Goal: Task Accomplishment & Management: Use online tool/utility

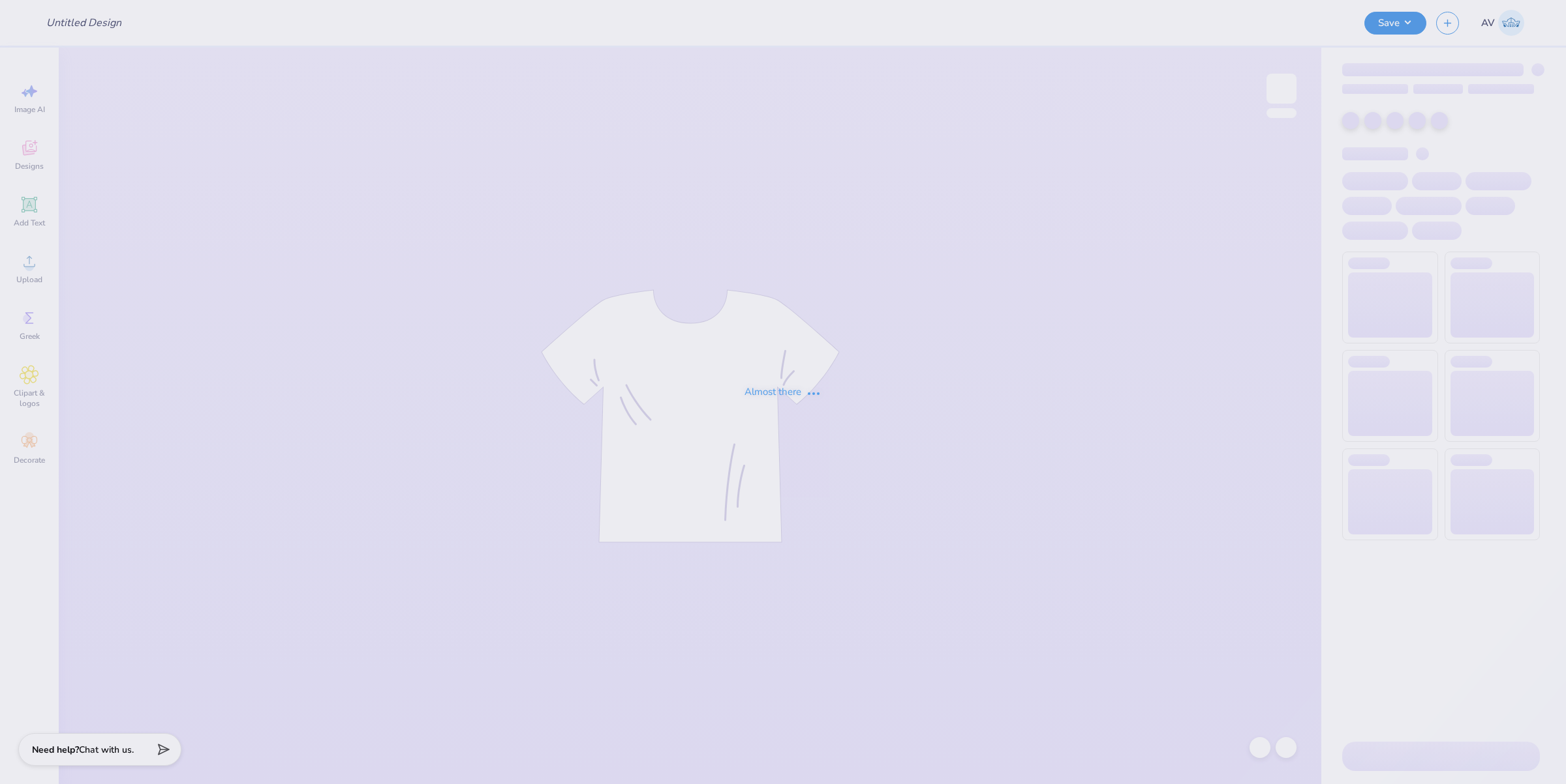
type input "Training: CF Training - Activities 1"
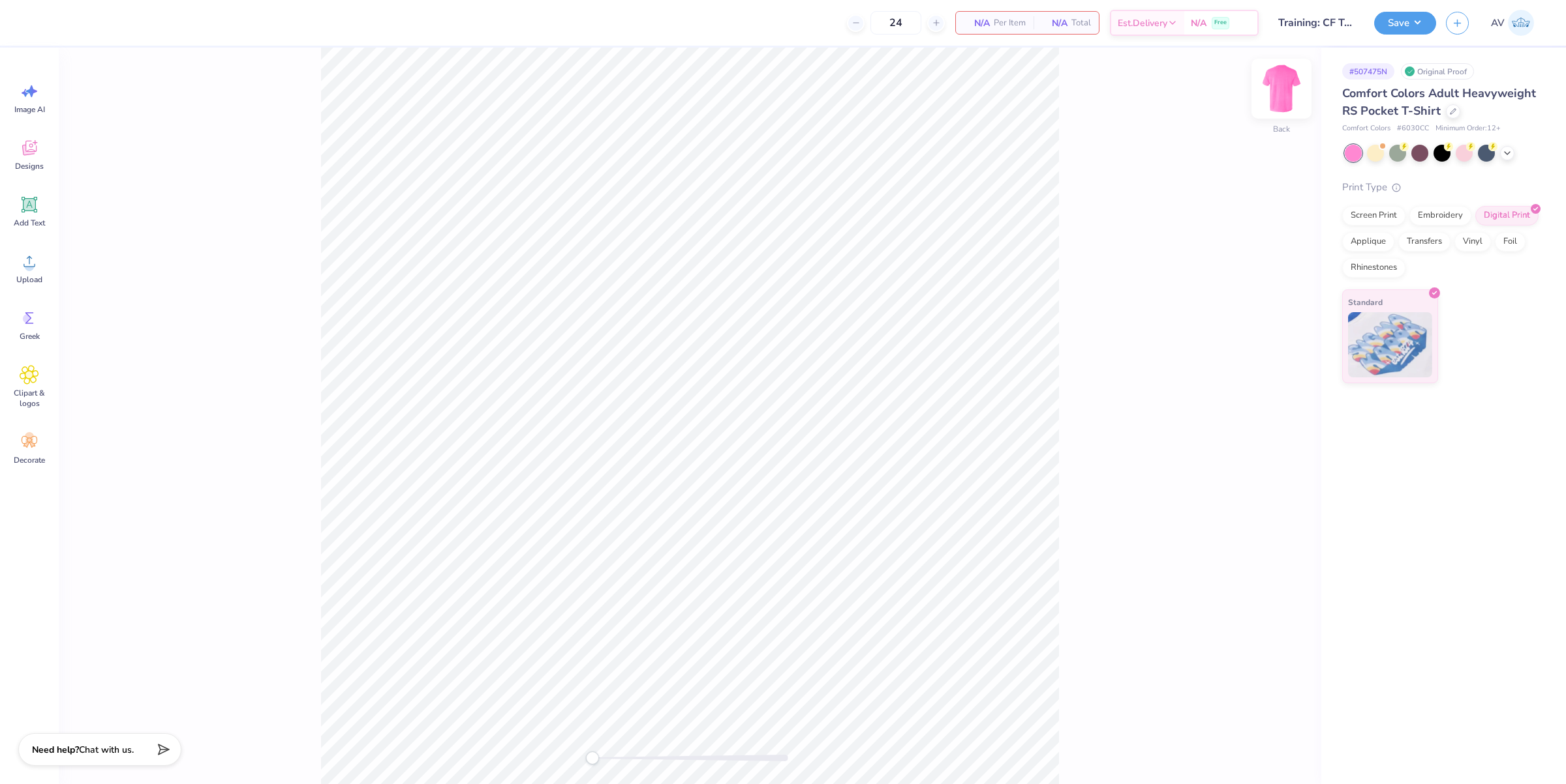
click at [1277, 96] on img at bounding box center [1281, 88] width 53 height 53
click at [26, 157] on icon at bounding box center [30, 148] width 20 height 20
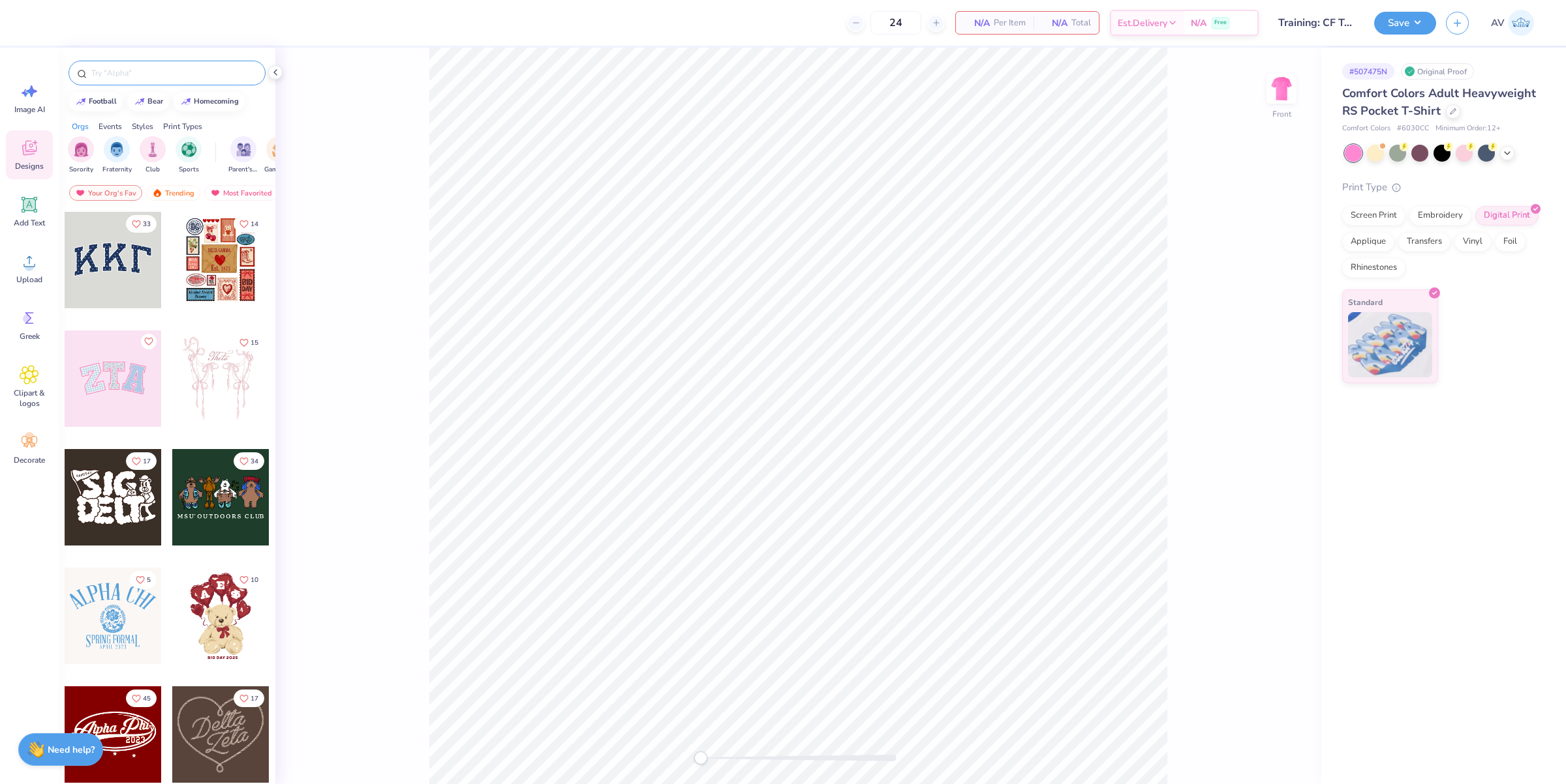
click at [157, 73] on input "text" at bounding box center [174, 72] width 167 height 13
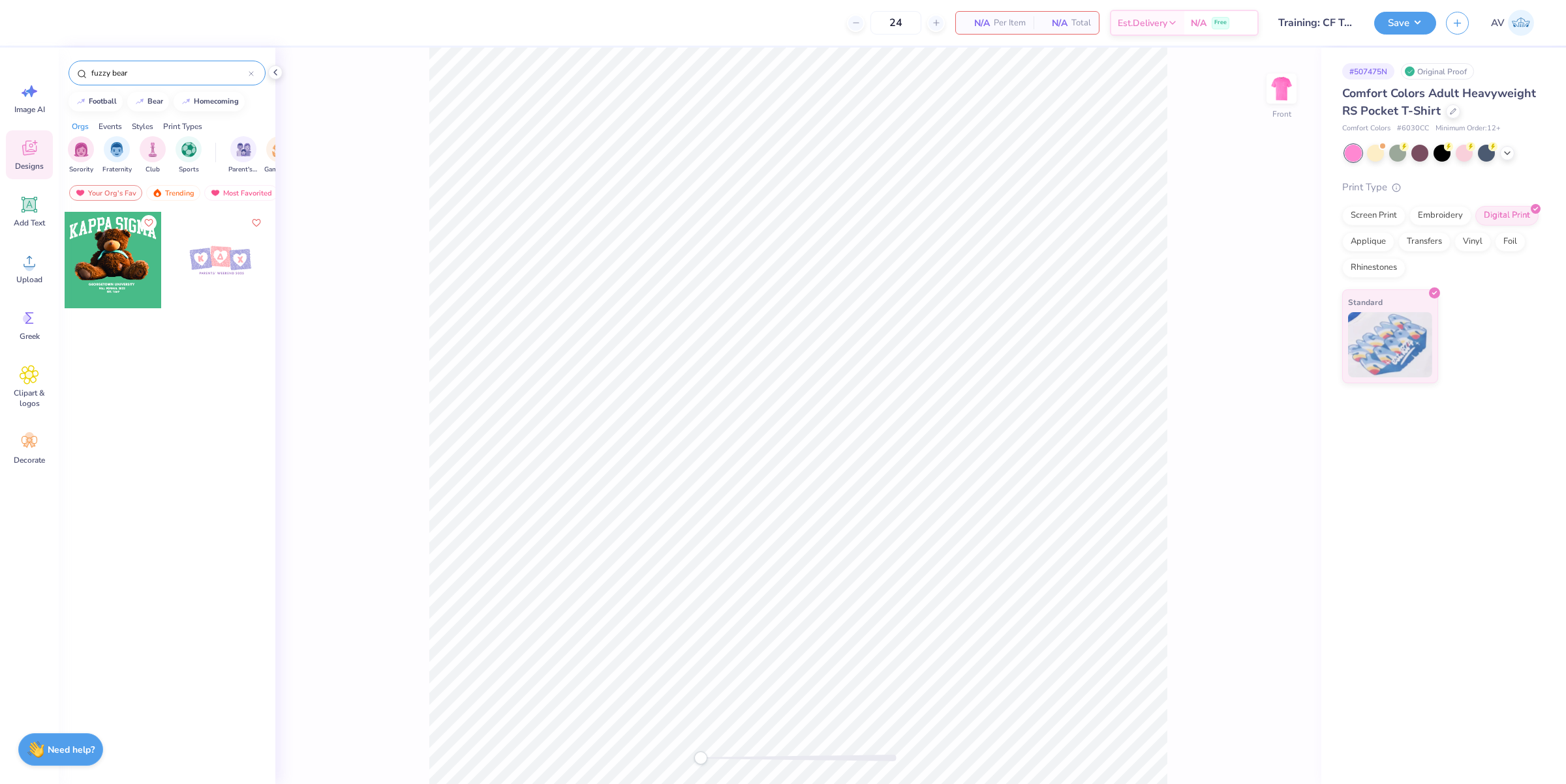
type input "fuzzy bear"
click at [126, 272] on div at bounding box center [112, 260] width 96 height 96
click at [825, 462] on li "Ungroup" at bounding box center [822, 457] width 102 height 26
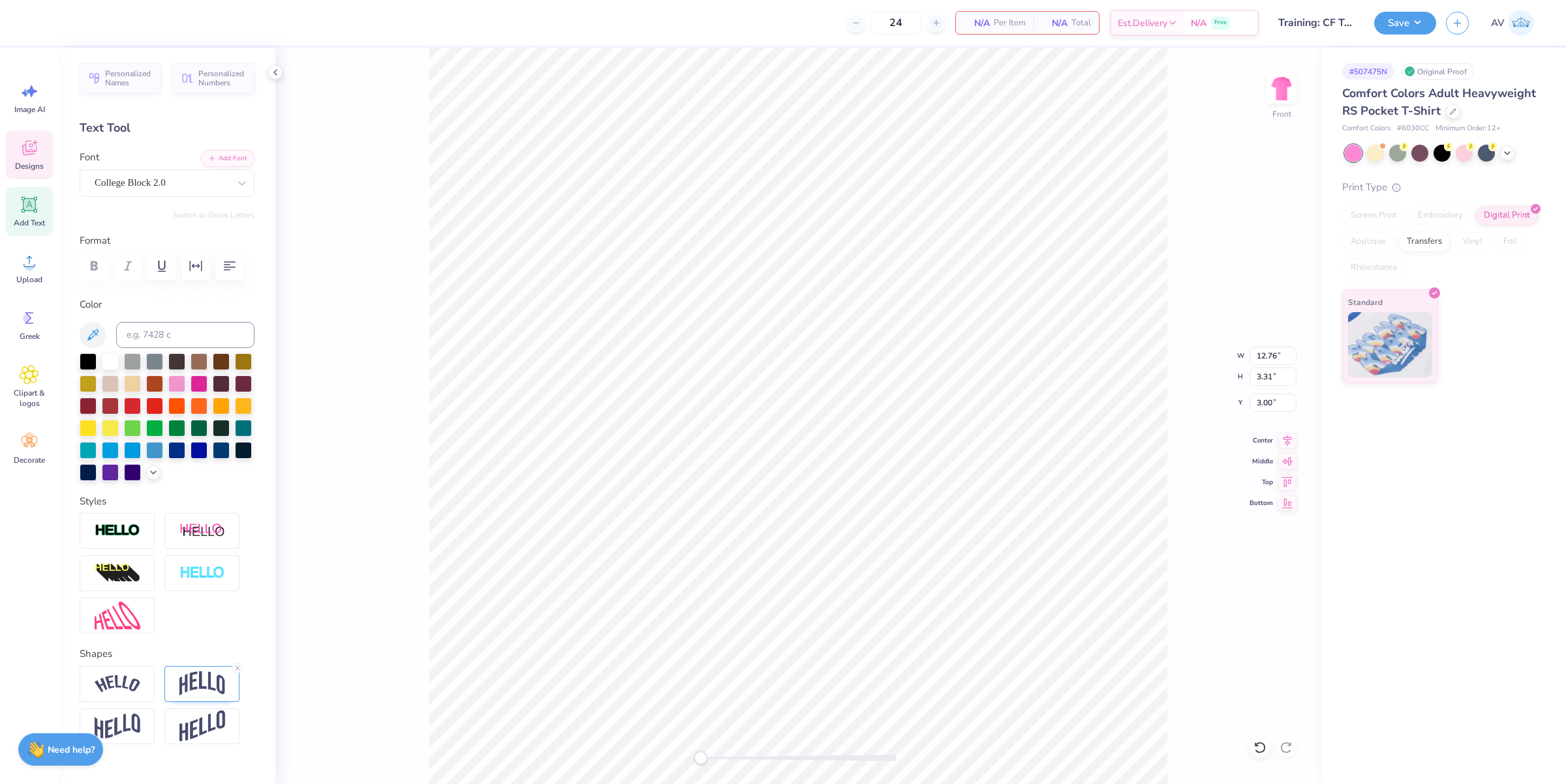
scroll to position [13, 2]
type textarea "SIGMA PI"
type input "8.26"
type input "2.87"
type input "3.22"
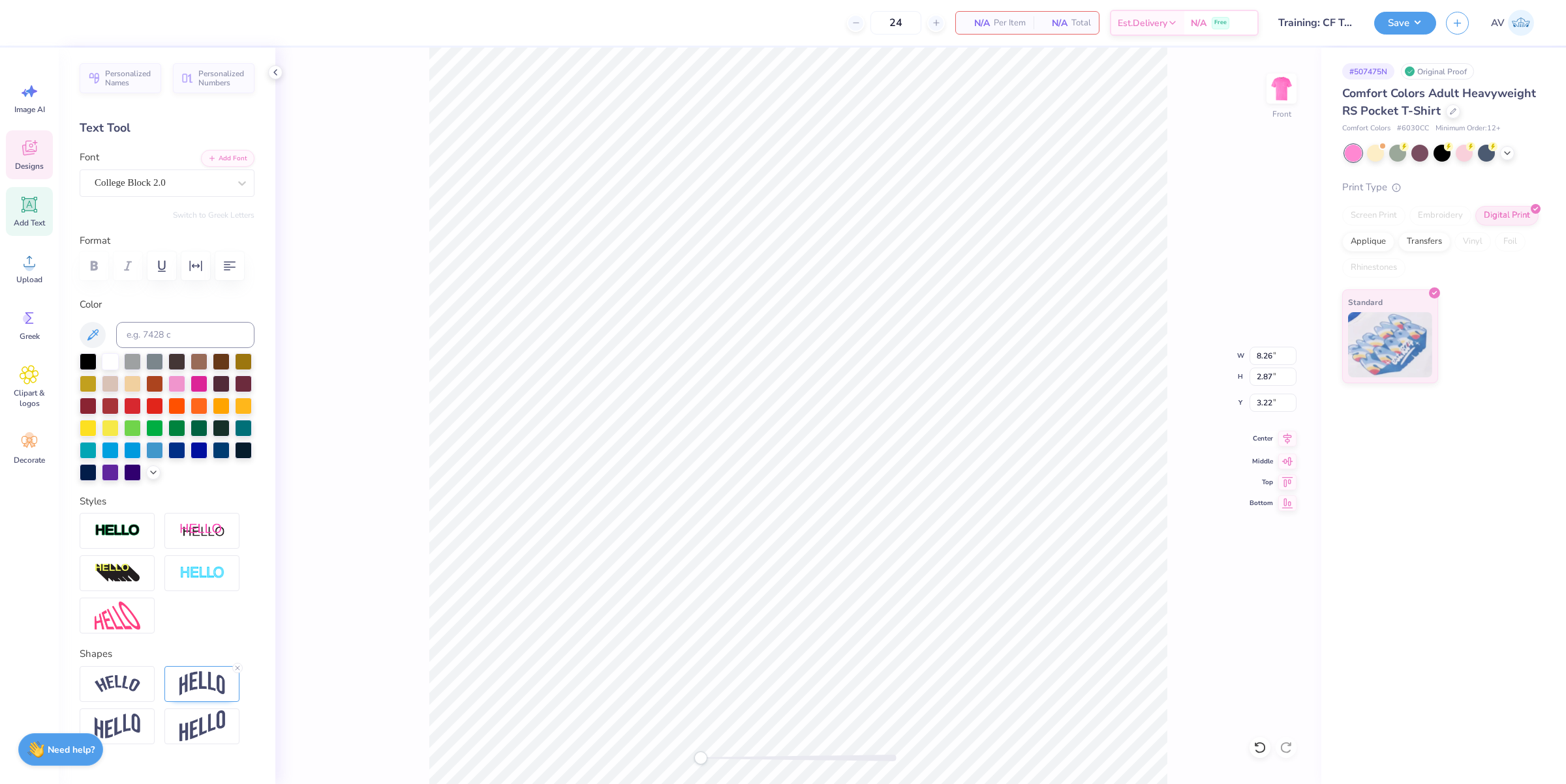
click at [1287, 446] on icon at bounding box center [1287, 439] width 18 height 16
type input "11.29"
type input "7.80"
type input "4.67"
type input "9.82"
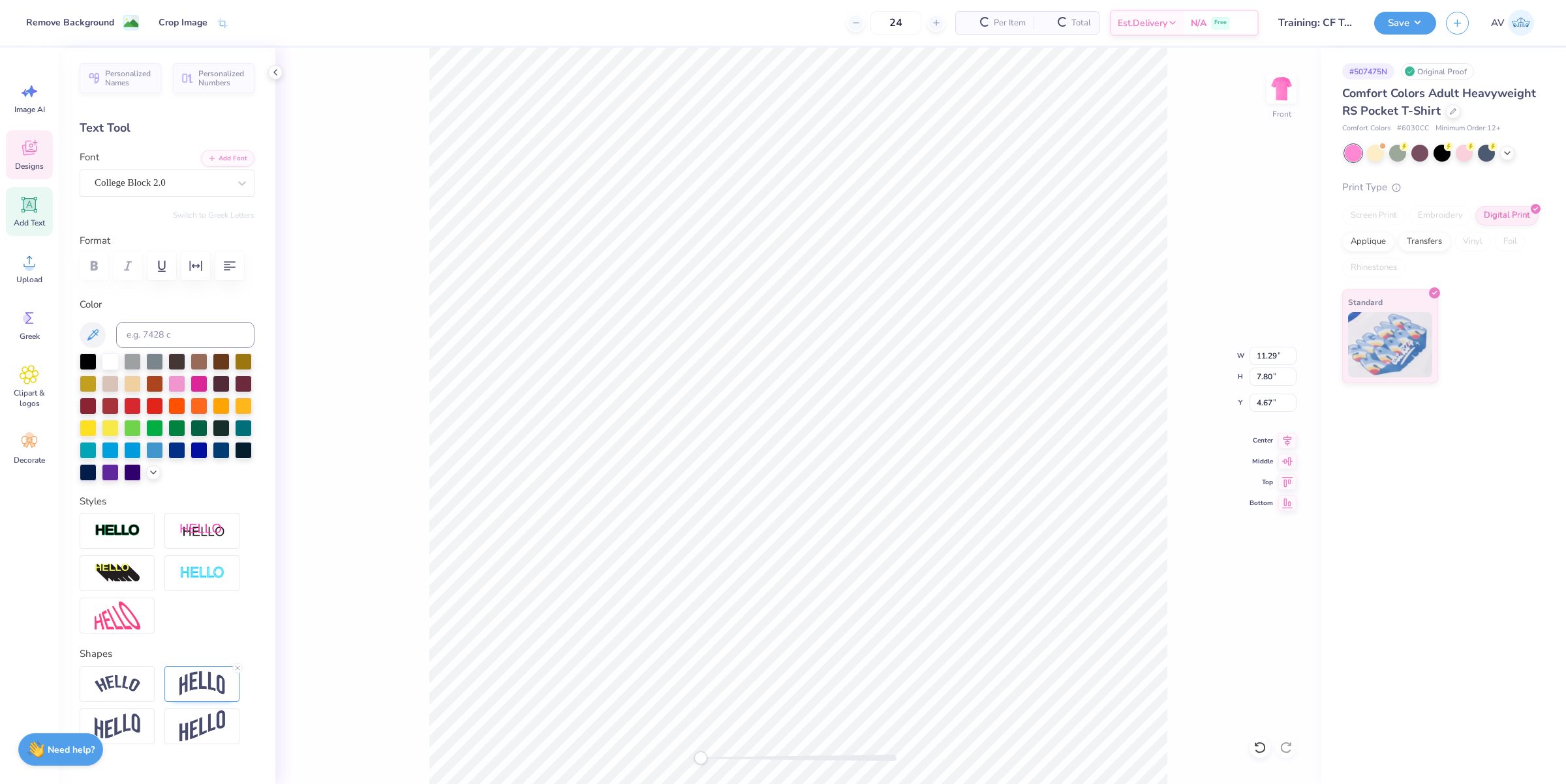
type input "3.41"
type input "3.22"
click at [1289, 444] on icon at bounding box center [1287, 439] width 18 height 16
type input "11.29"
type input "7.80"
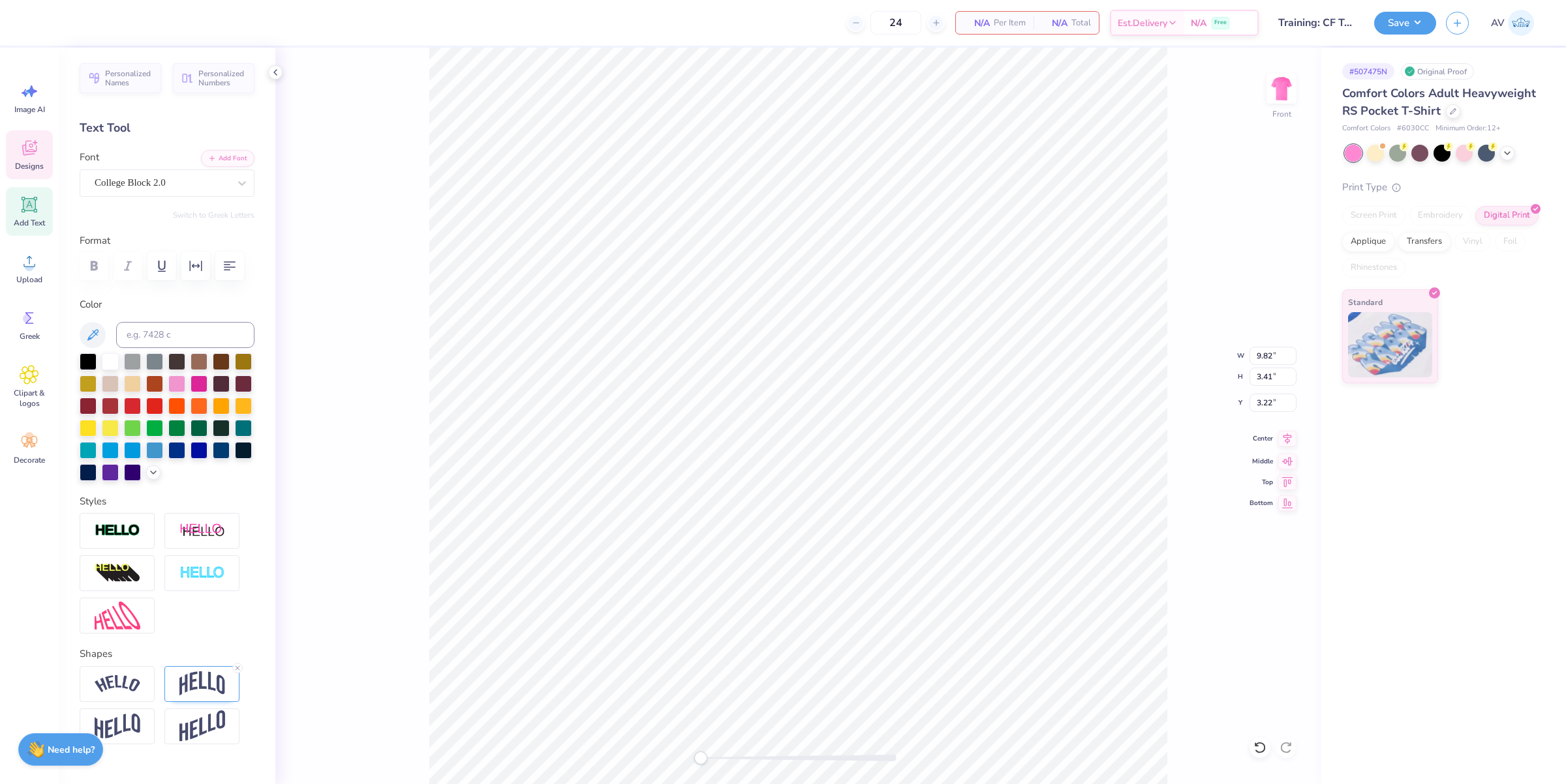
type input "5.11"
click at [186, 21] on div "Crop Image" at bounding box center [183, 24] width 49 height 14
click at [111, 20] on icon at bounding box center [112, 23] width 8 height 8
paste textarea "BREAST CANCER RESEARCH FOUNDATION"
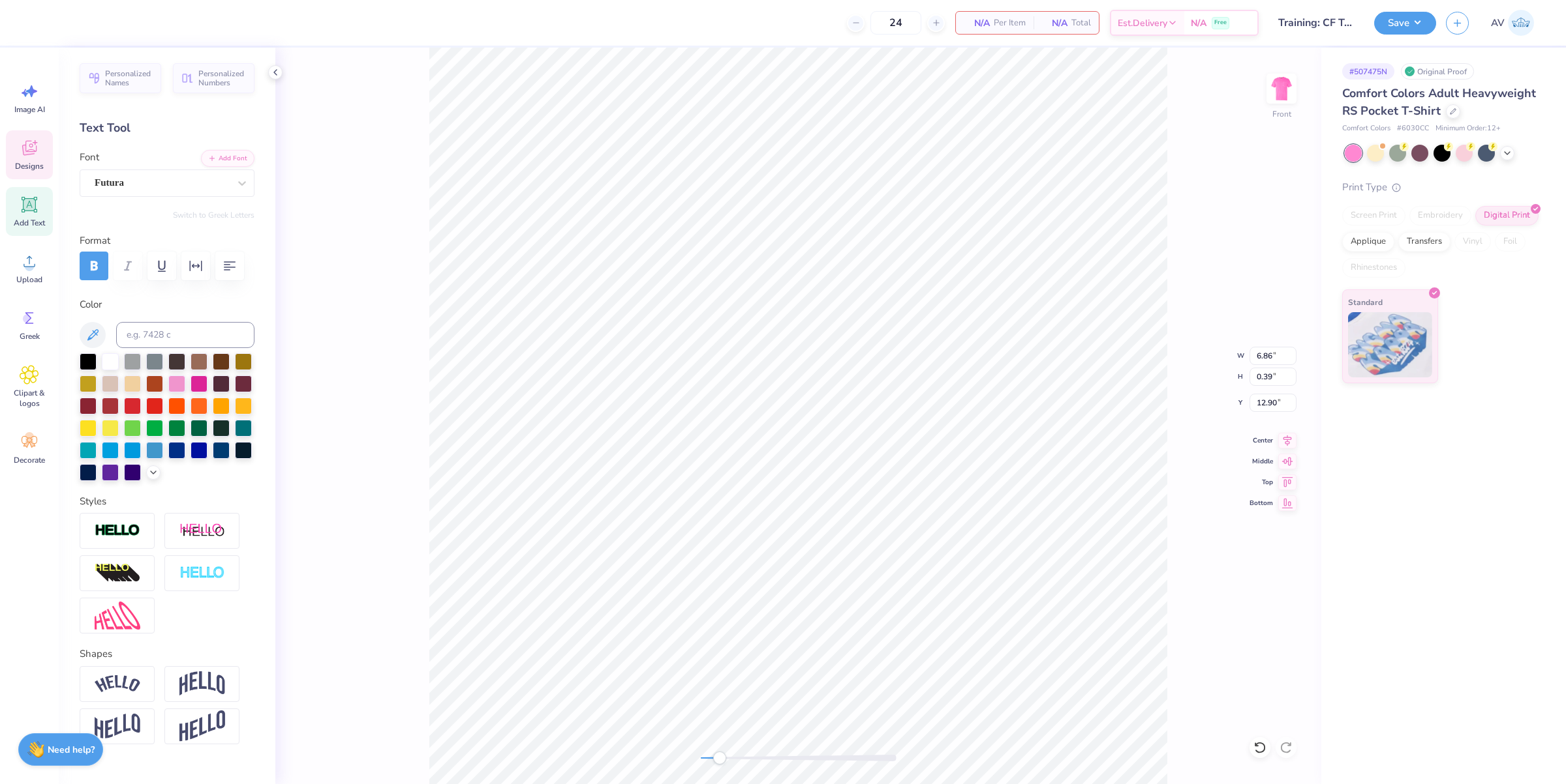
type textarea "BREAST CANCER RESEARCH FOUNDATION"
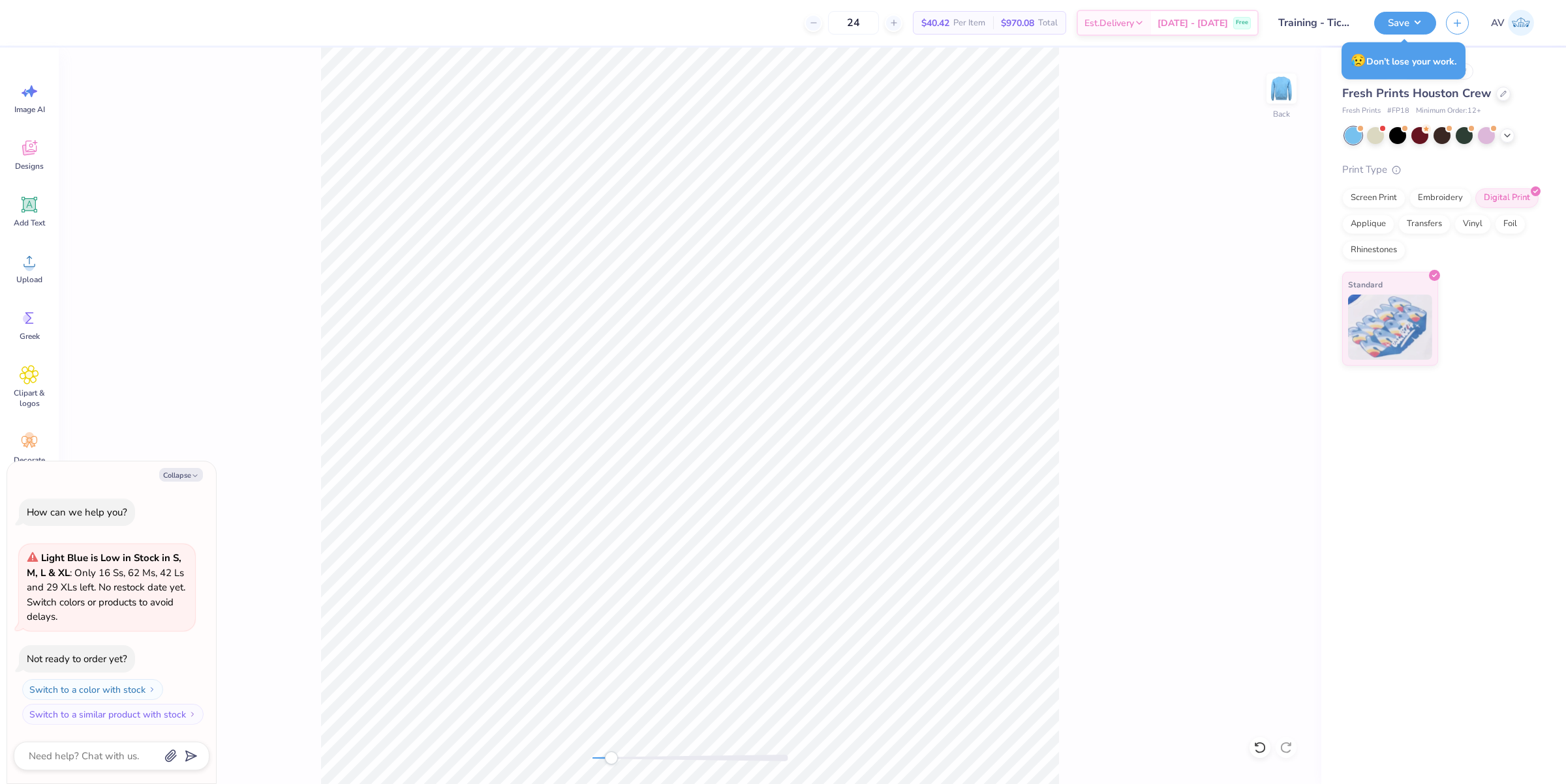
type textarea "x"
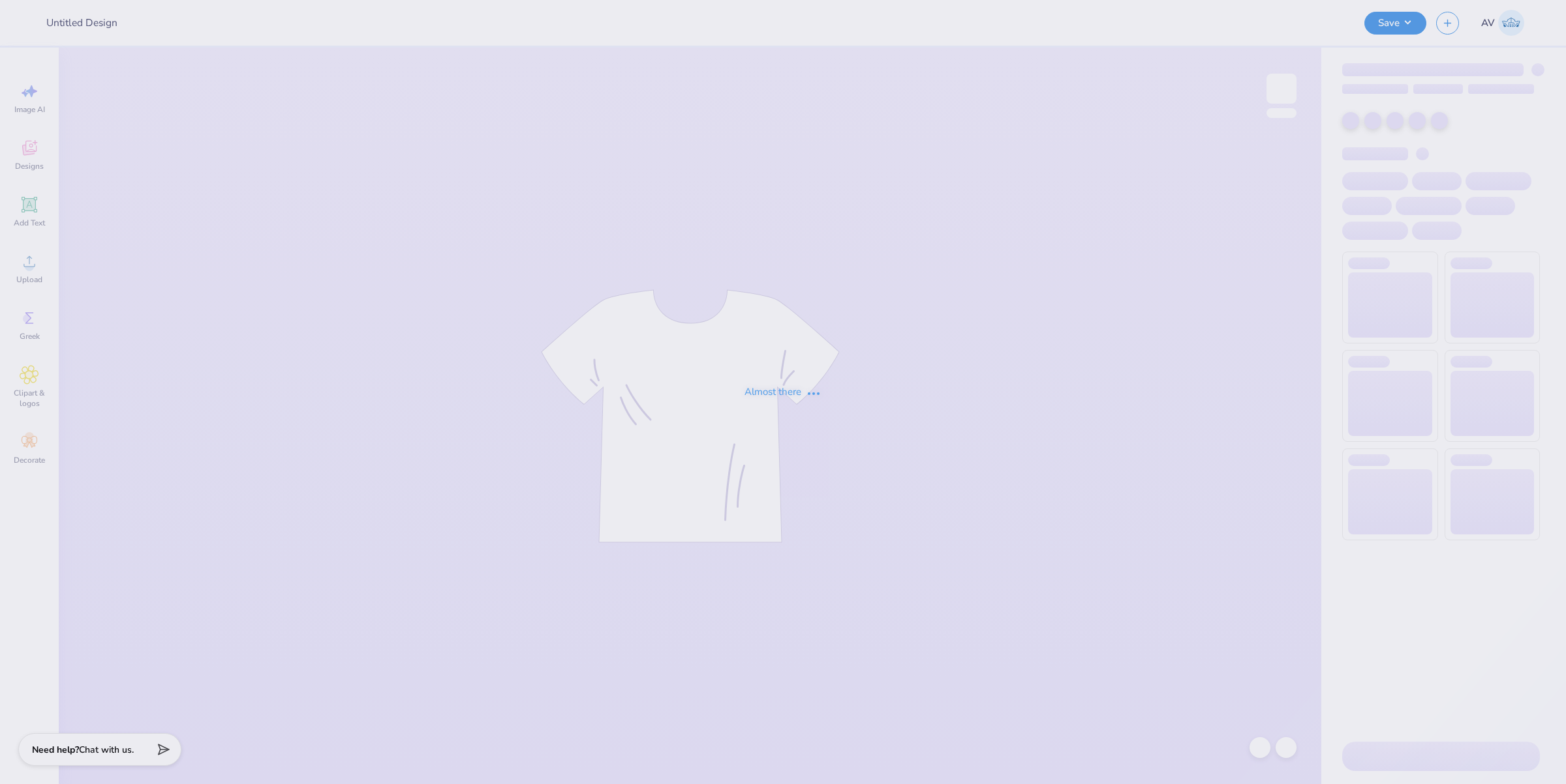
type input "Training: CF Training - Activities 1"
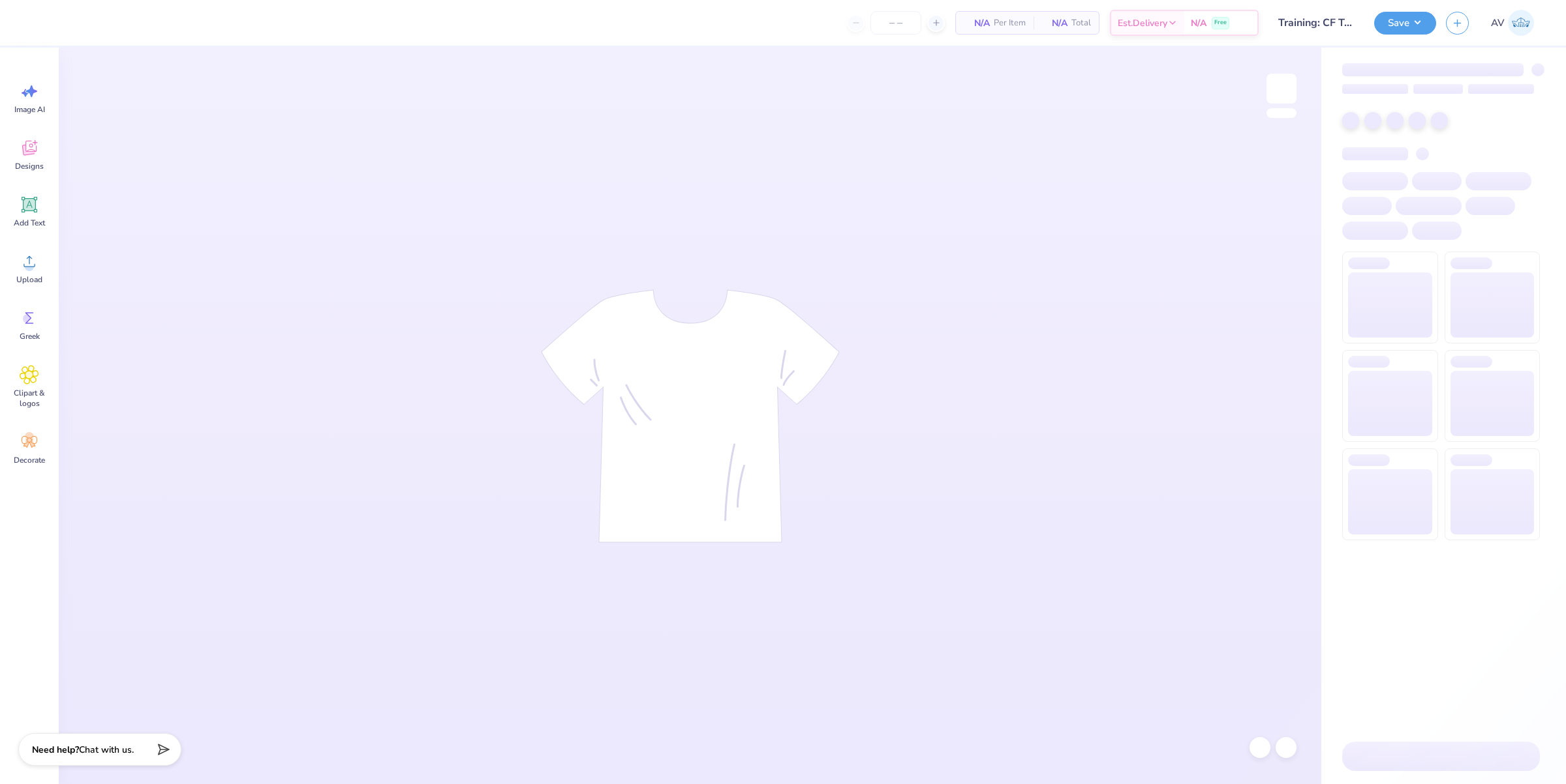
type input "24"
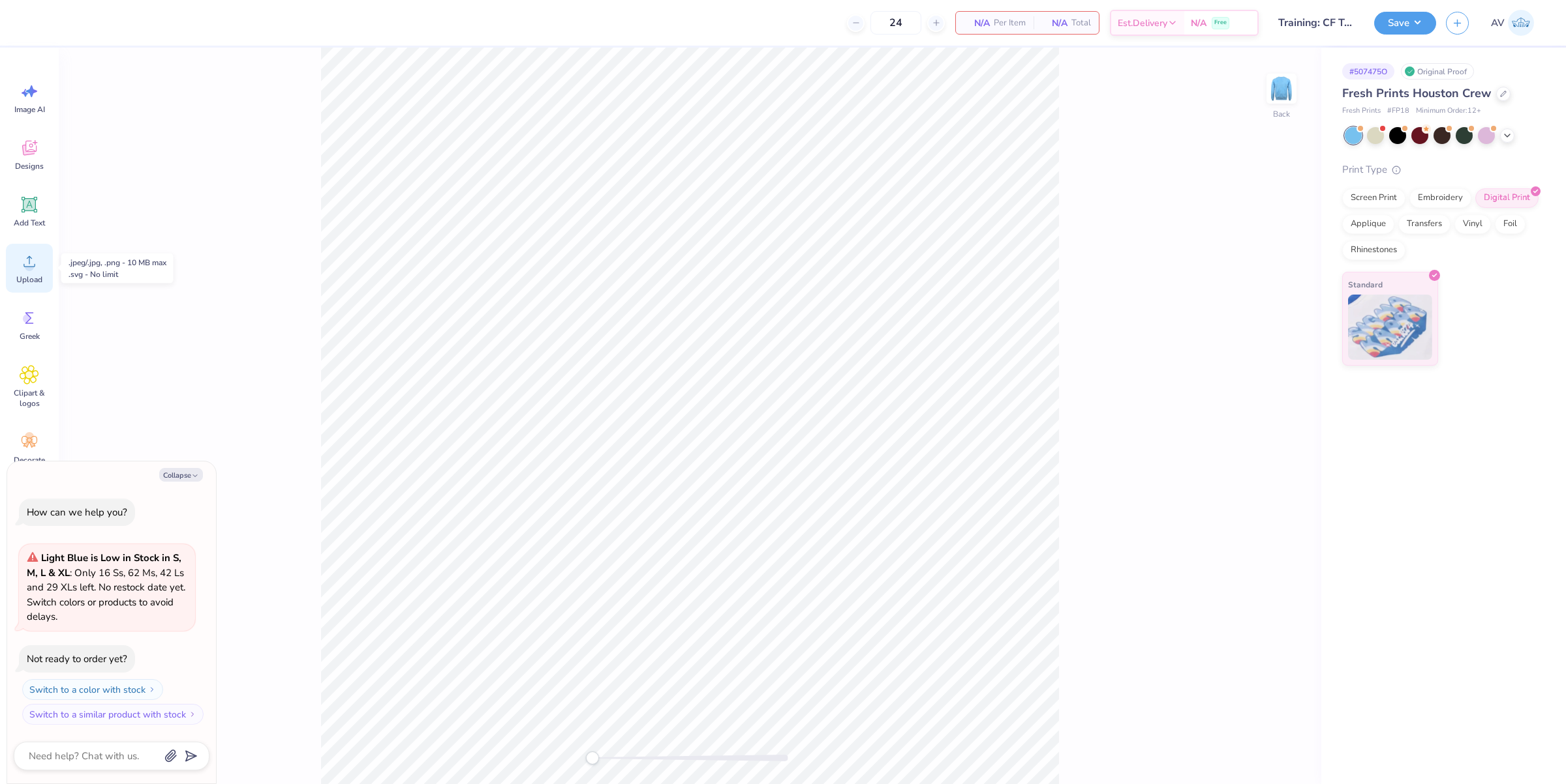
click at [30, 275] on span "Upload" at bounding box center [29, 280] width 26 height 11
click at [768, 624] on li "Ungroup" at bounding box center [764, 629] width 102 height 26
type textarea "x"
type input "4.40"
type input "4.28"
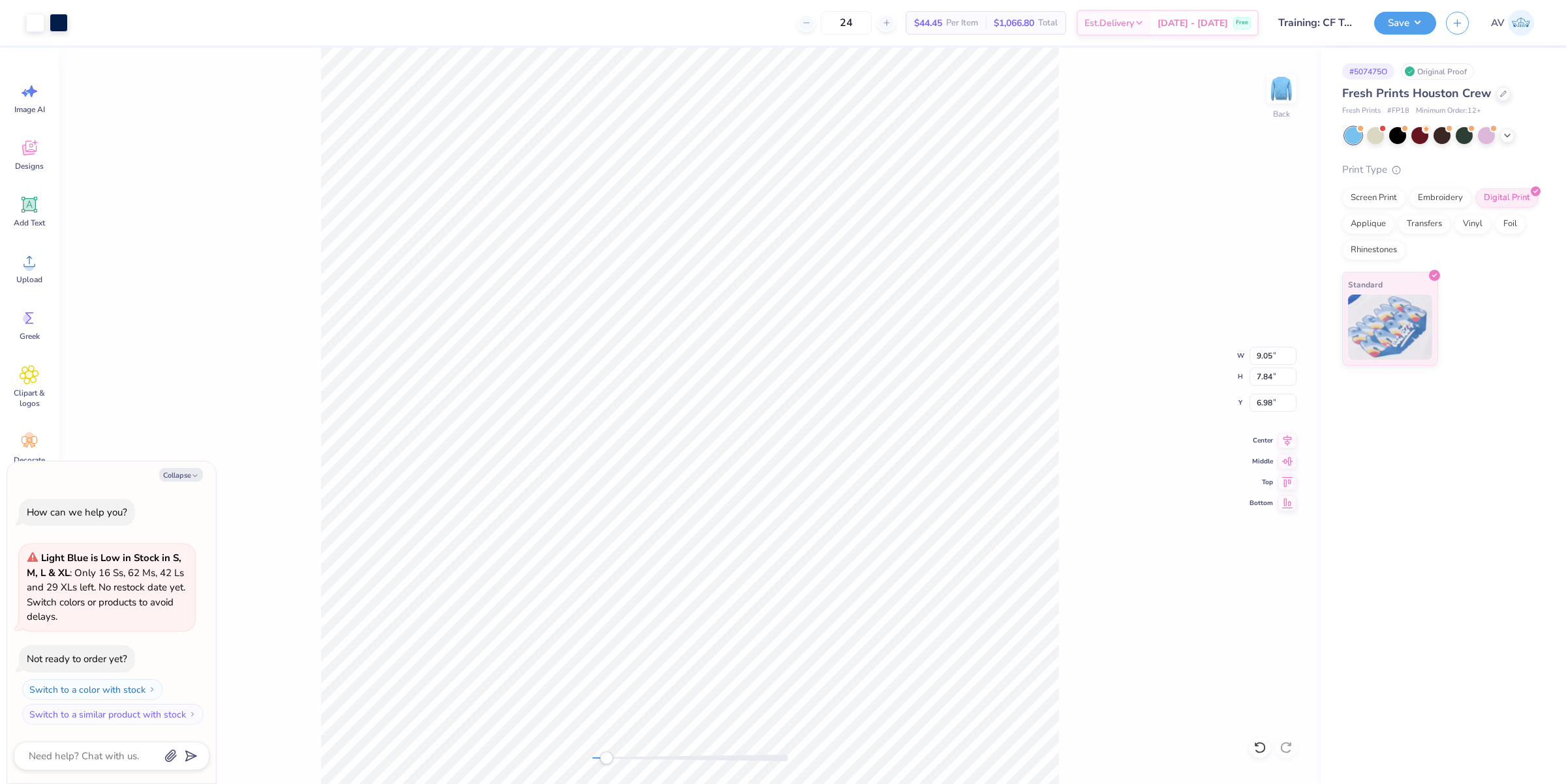
type input "10.47"
type textarea "x"
type input "5.92"
click at [30, 275] on span "Upload" at bounding box center [29, 280] width 26 height 11
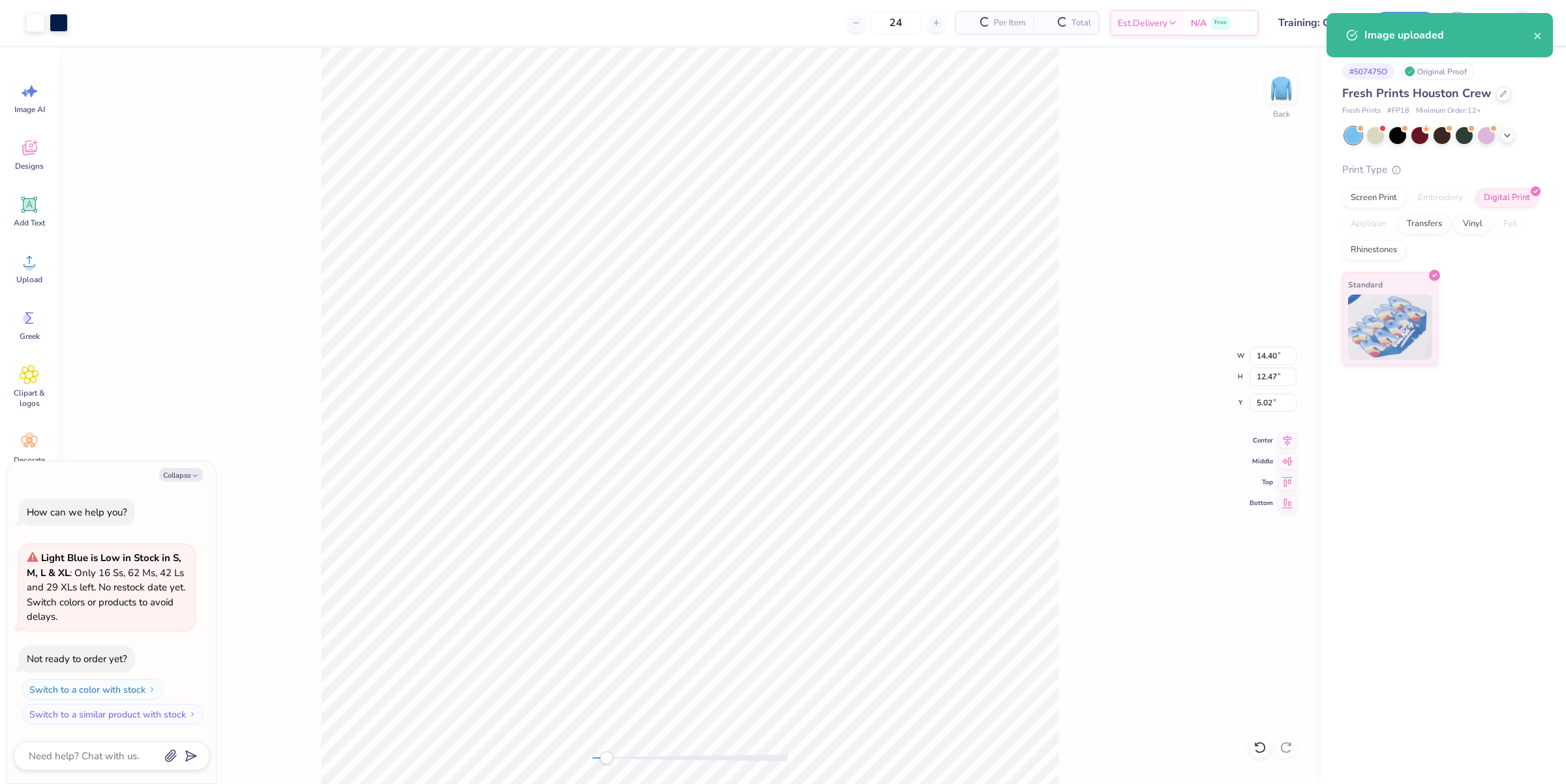
type textarea "x"
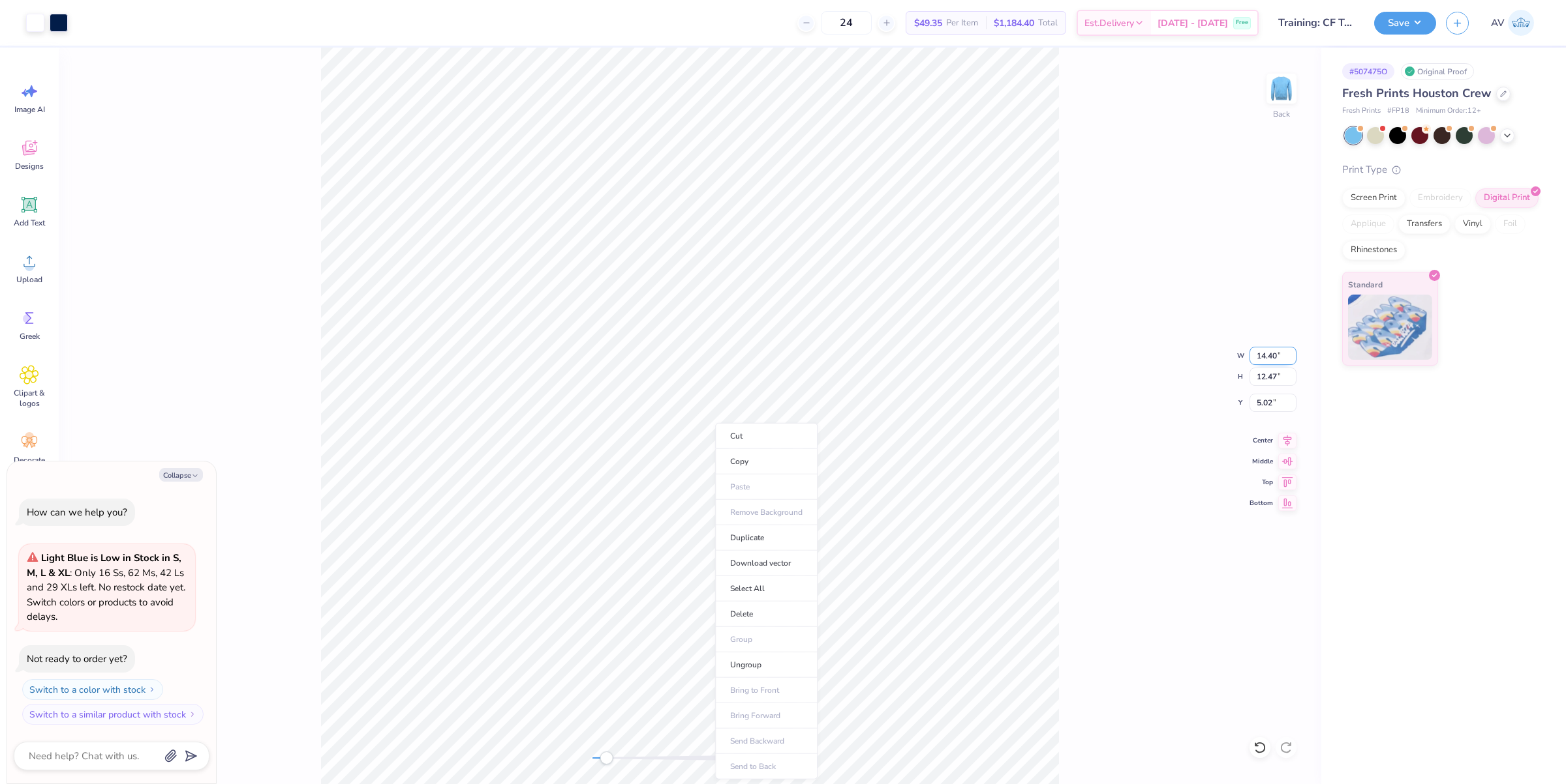
click at [1277, 360] on input "14.40" at bounding box center [1272, 356] width 47 height 18
type input "5"
type textarea "x"
click at [1264, 356] on input "5" at bounding box center [1272, 356] width 47 height 18
type input "5.02"
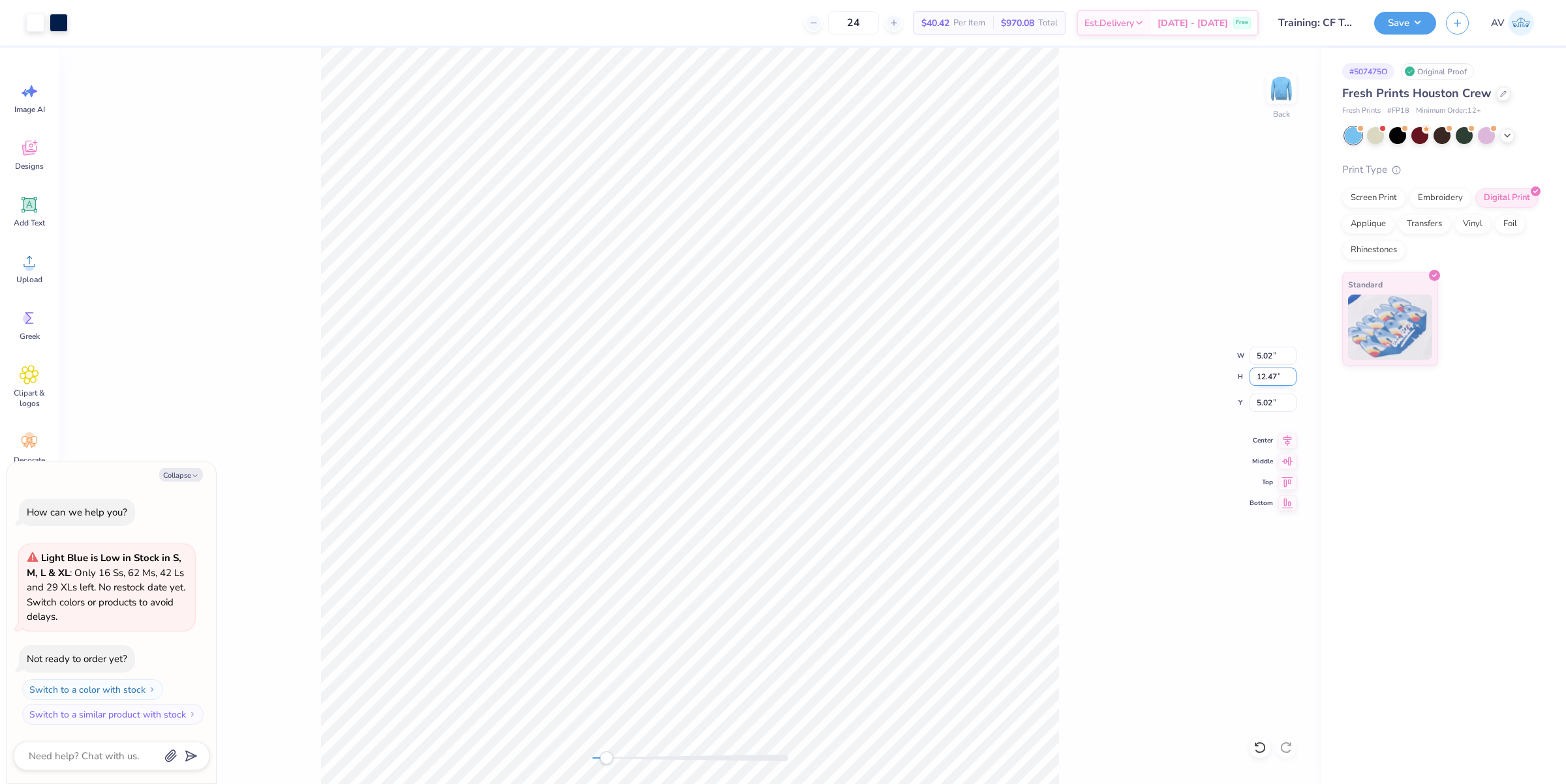
click at [1276, 380] on input "12.47" at bounding box center [1272, 377] width 47 height 18
type textarea "x"
click at [1270, 375] on input "0.18" at bounding box center [1272, 377] width 47 height 18
type input "5"
click at [1075, 448] on div "Back W 0.21 0.21 " H 5 5 " Y 11.16 11.16 " Center Middle Top Bottom" at bounding box center [689, 416] width 1262 height 736
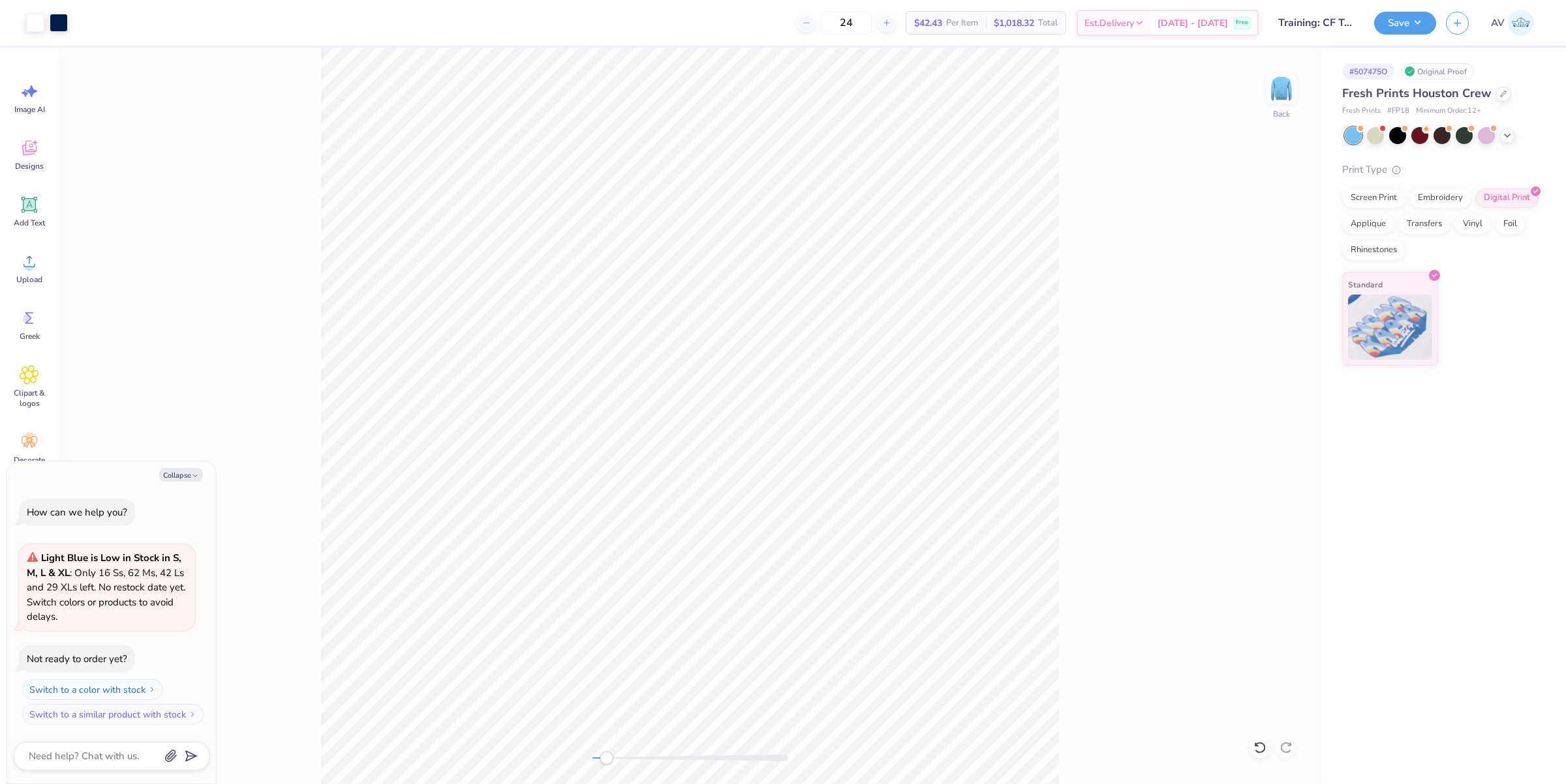
click at [272, 585] on div "Back" at bounding box center [689, 416] width 1262 height 736
type textarea "x"
click at [1268, 377] on input "6.74" at bounding box center [1272, 377] width 47 height 18
type input "5"
click at [1287, 444] on icon at bounding box center [1287, 439] width 18 height 16
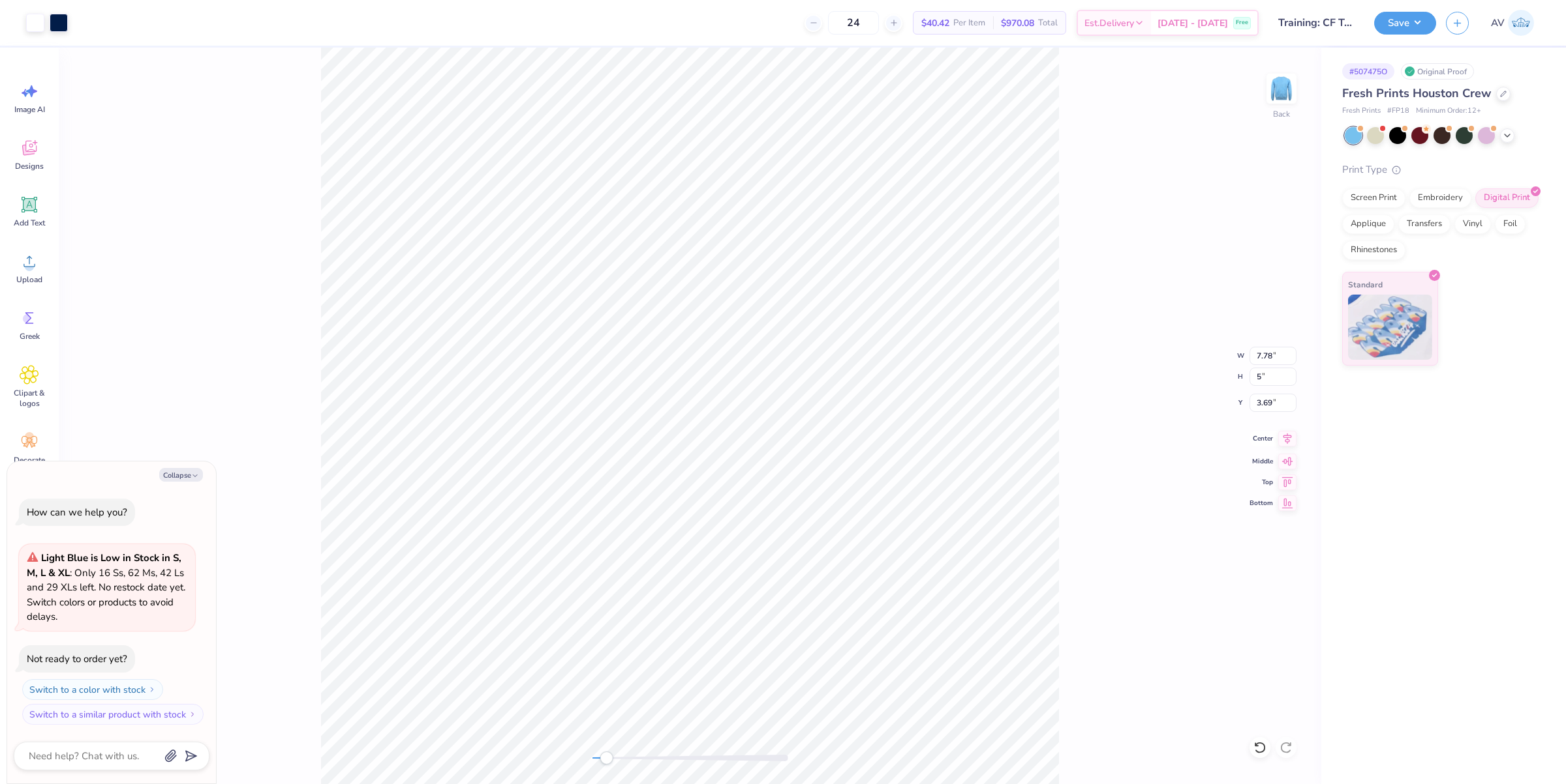
type textarea "x"
click at [1280, 402] on input "3.69" at bounding box center [1272, 403] width 47 height 18
type input "3"
click at [1410, 25] on button "Save" at bounding box center [1405, 21] width 62 height 23
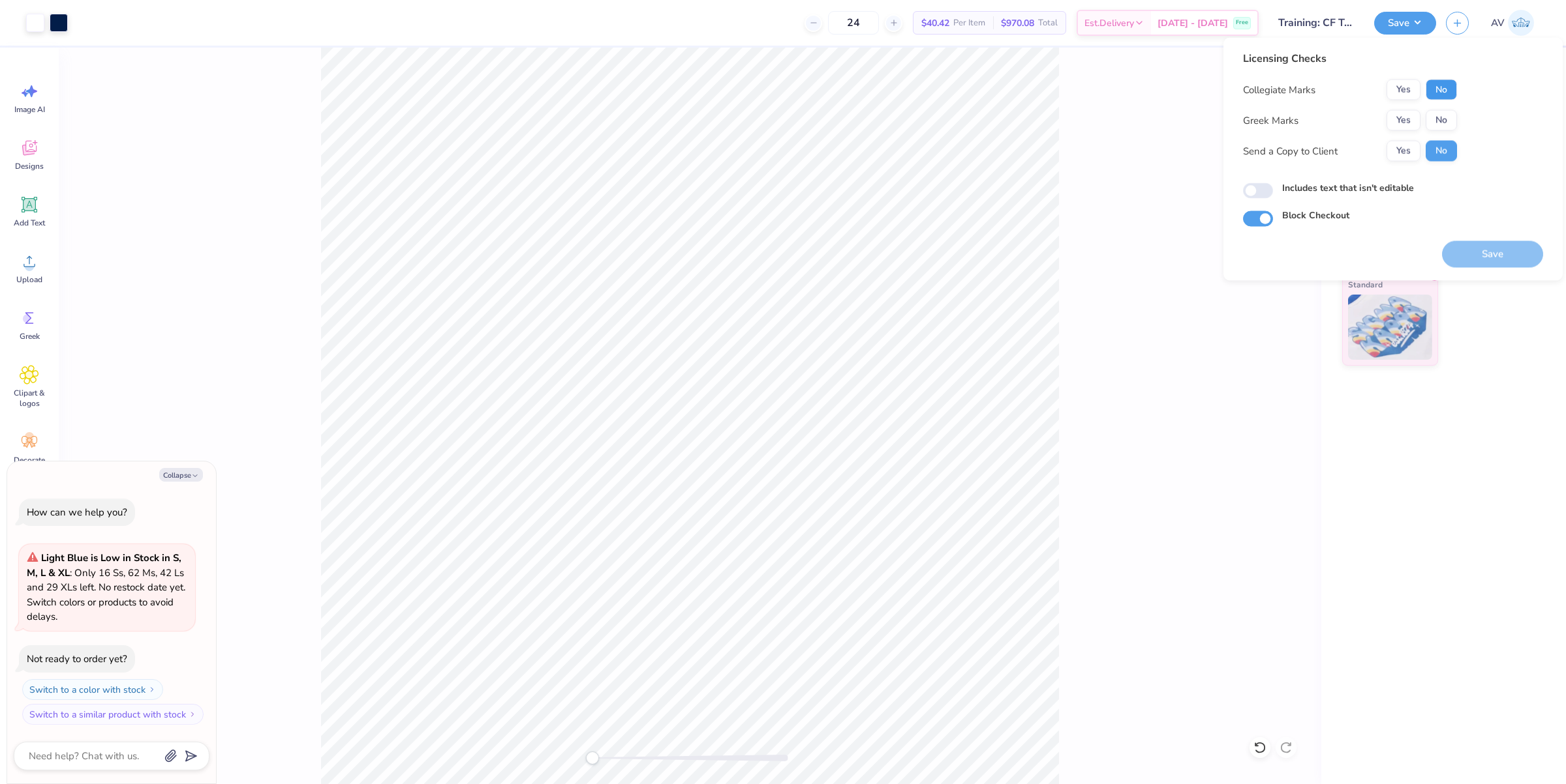
click at [1445, 93] on button "No" at bounding box center [1442, 89] width 32 height 21
click at [1445, 116] on button "No" at bounding box center [1442, 120] width 32 height 21
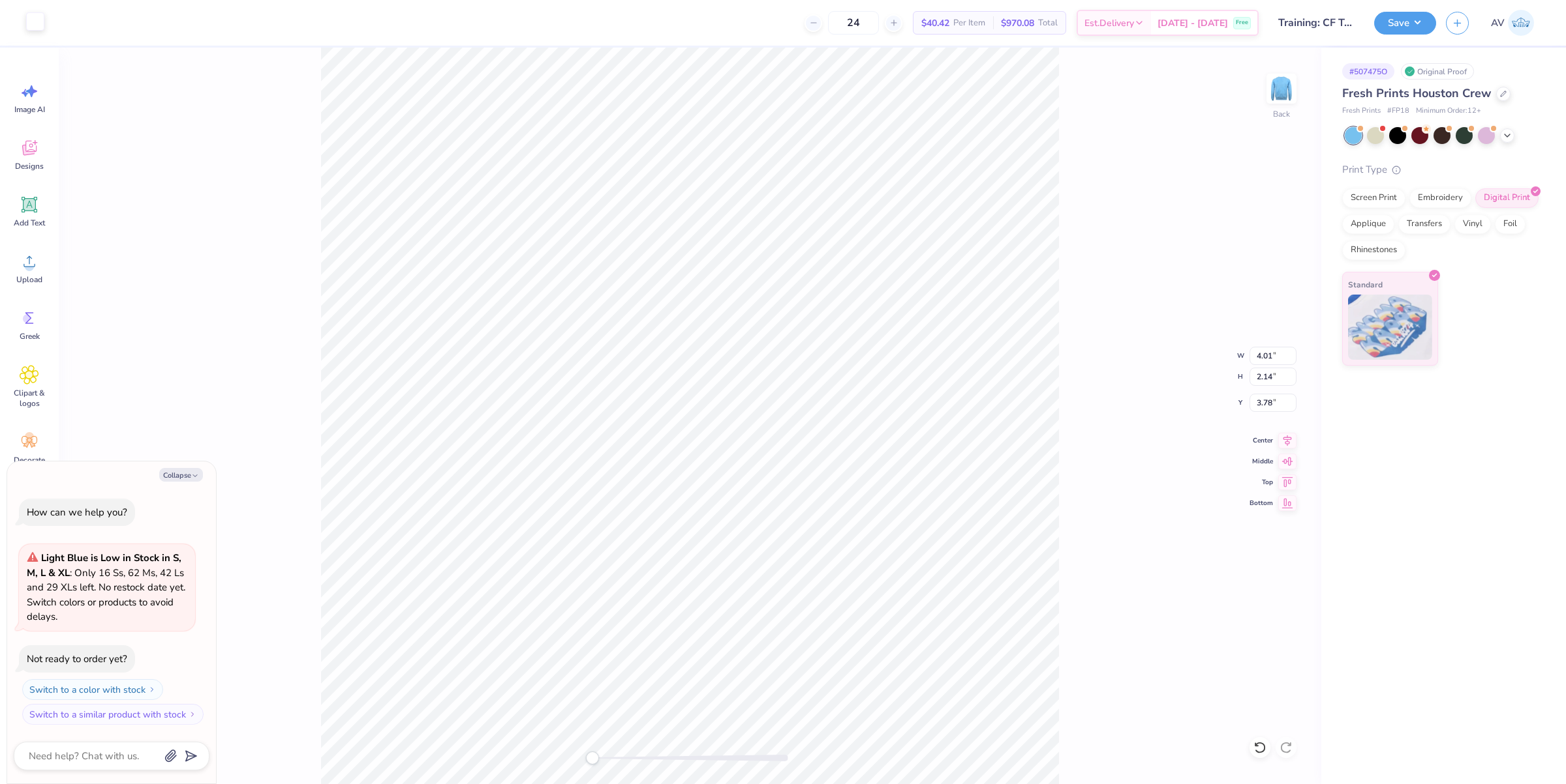
click at [34, 27] on div at bounding box center [35, 21] width 18 height 18
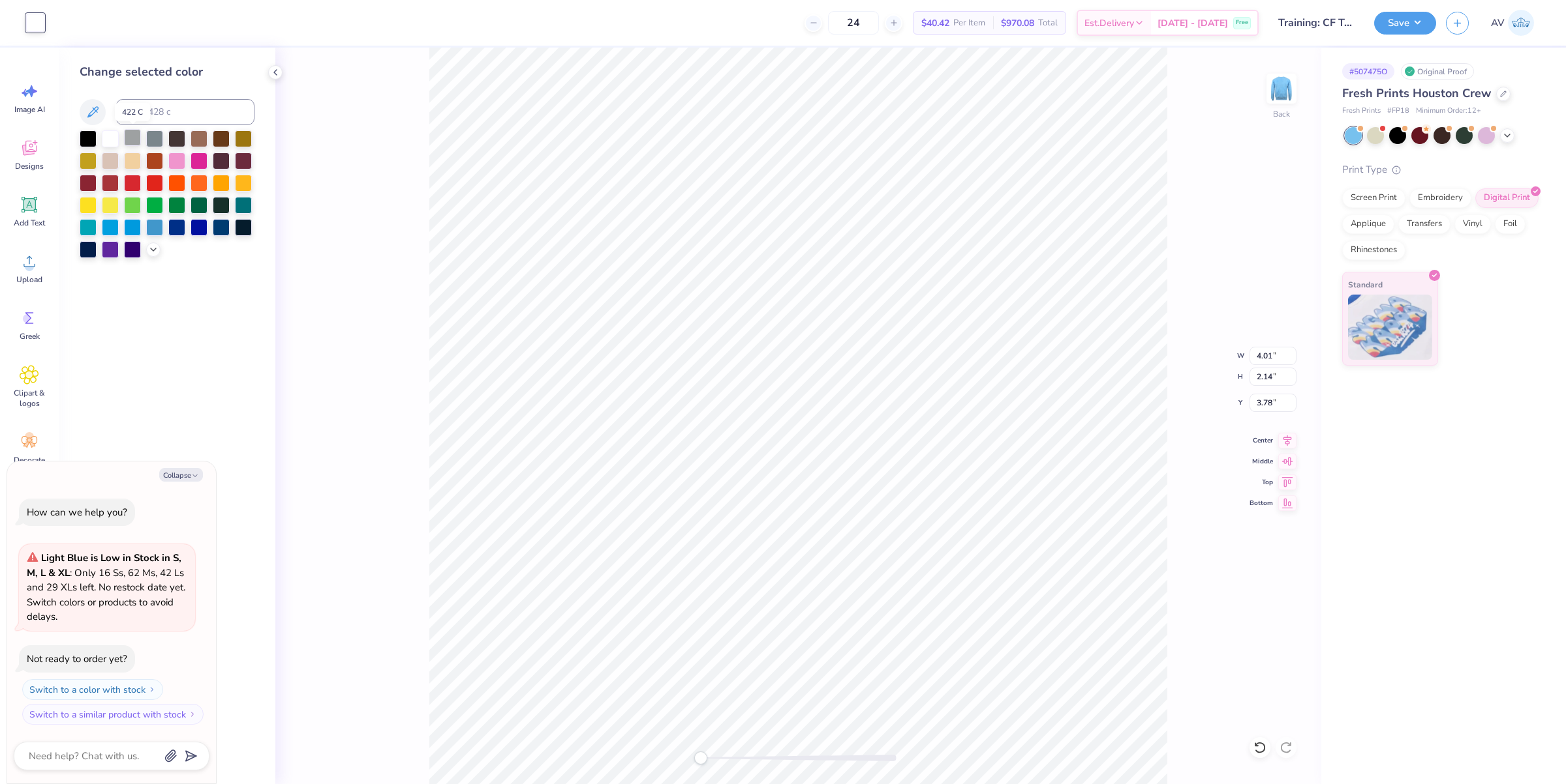
click at [124, 139] on div at bounding box center [132, 137] width 17 height 17
click at [425, 186] on div "Back W 4.01 4.01 " H 2.14 2.14 " Y 3.78 3.78 " Center Middle Top Bottom" at bounding box center [797, 416] width 1046 height 736
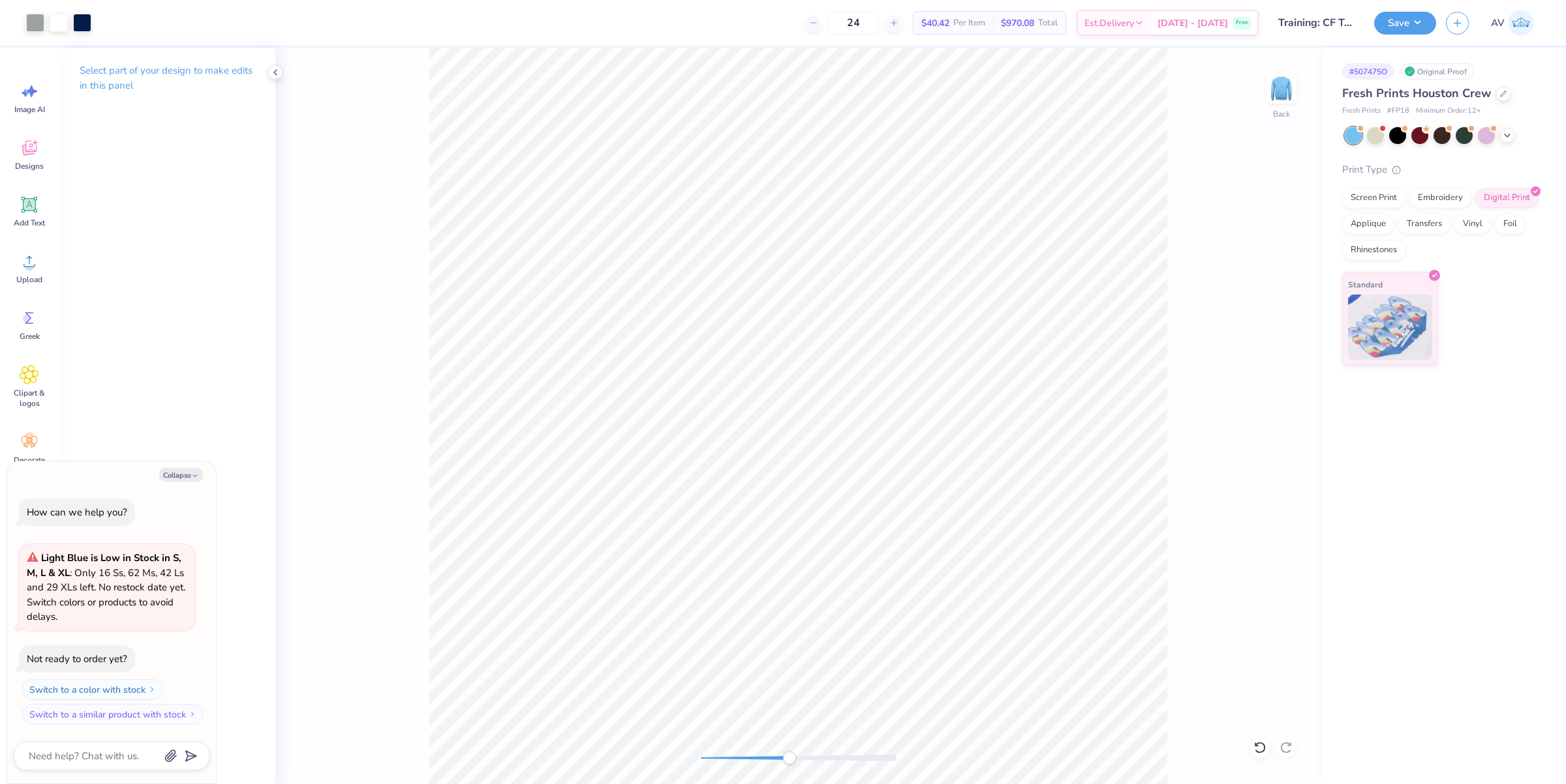
click at [385, 371] on div "Back" at bounding box center [797, 416] width 1046 height 736
click at [33, 21] on div at bounding box center [35, 21] width 18 height 18
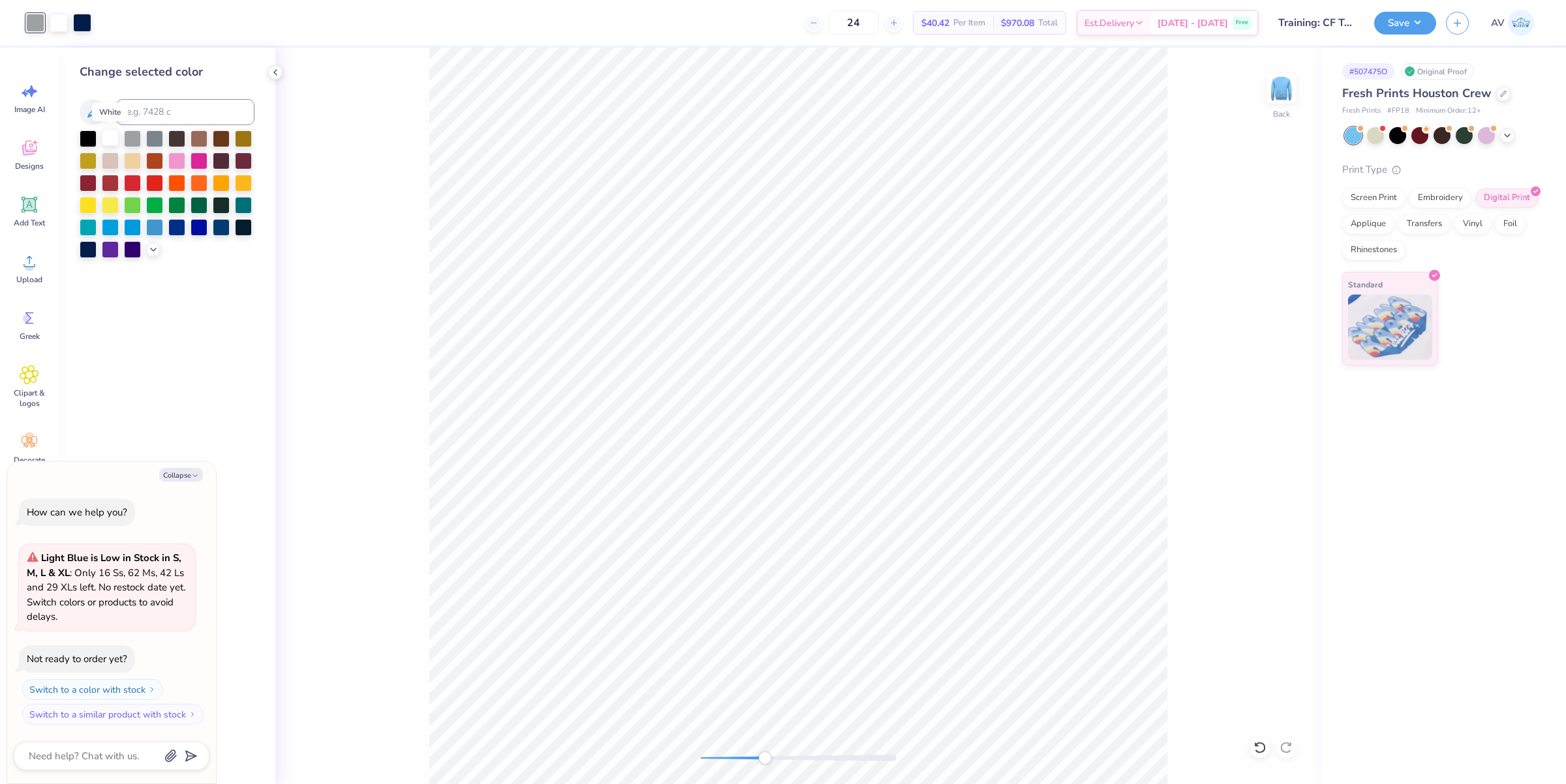
click at [105, 137] on div at bounding box center [109, 137] width 17 height 17
click at [427, 256] on div "Back" at bounding box center [797, 416] width 1046 height 736
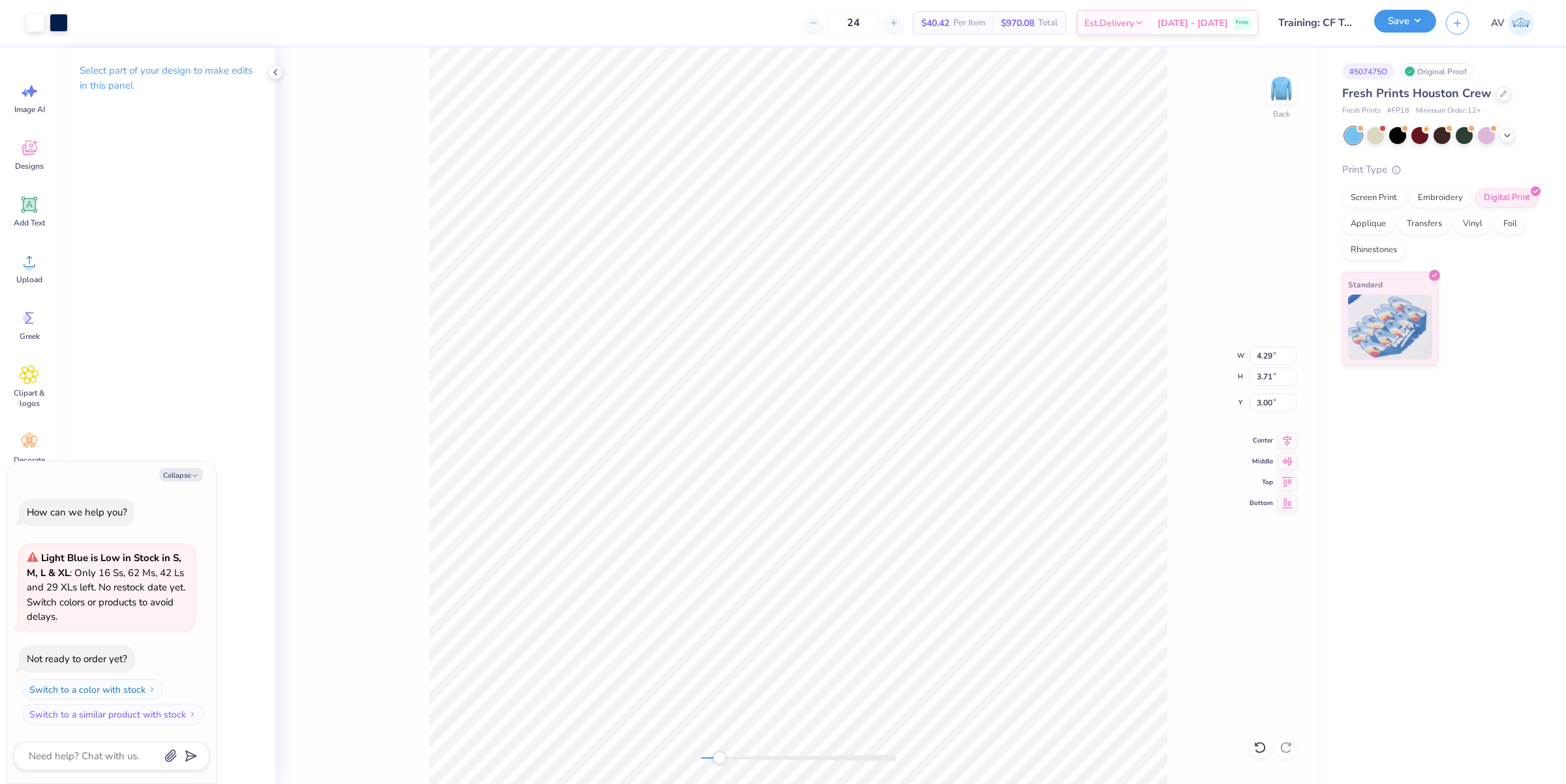
click at [1404, 33] on button "Save" at bounding box center [1405, 21] width 62 height 23
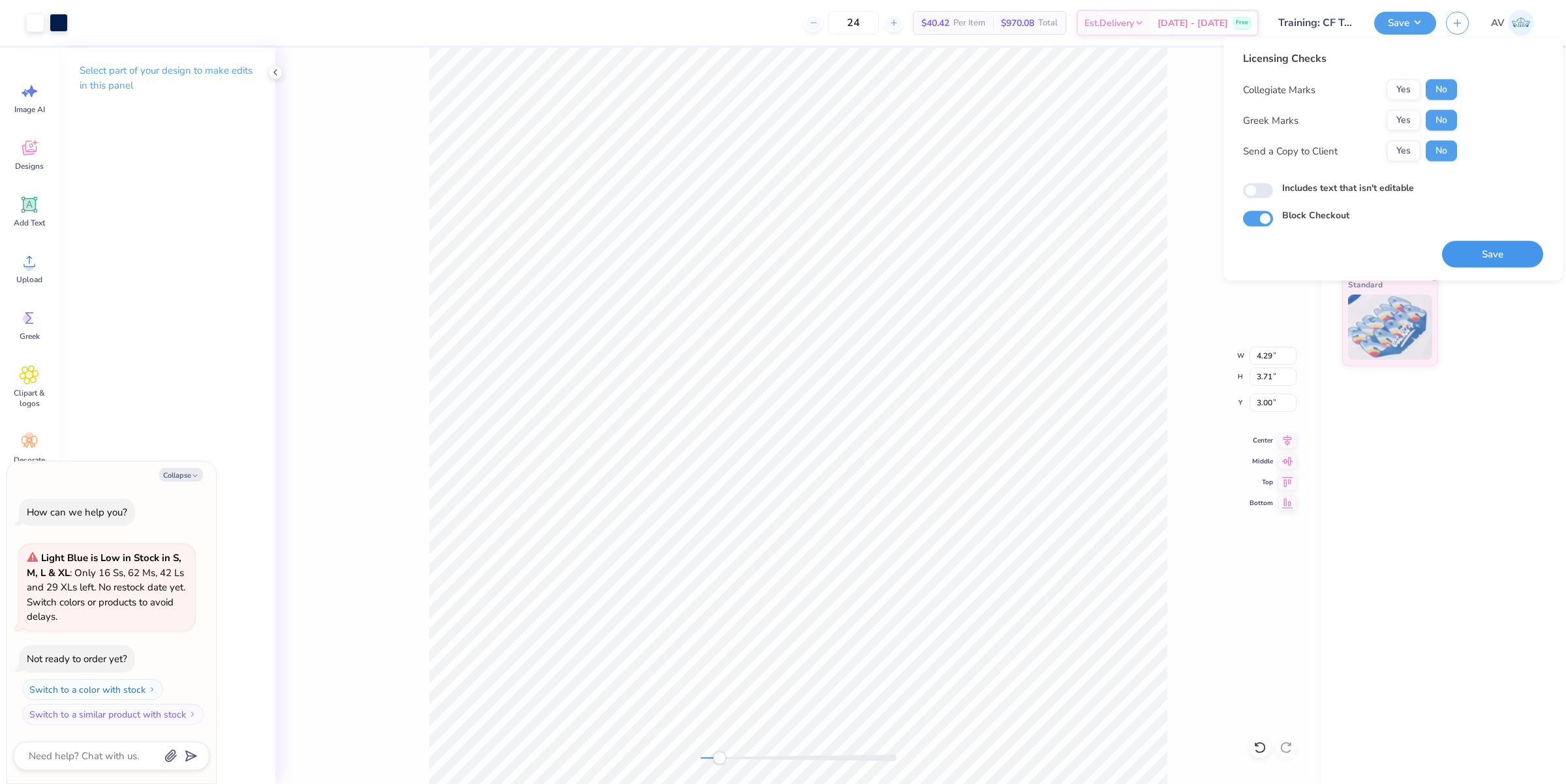
click at [1475, 242] on button "Save" at bounding box center [1493, 254] width 101 height 27
type textarea "x"
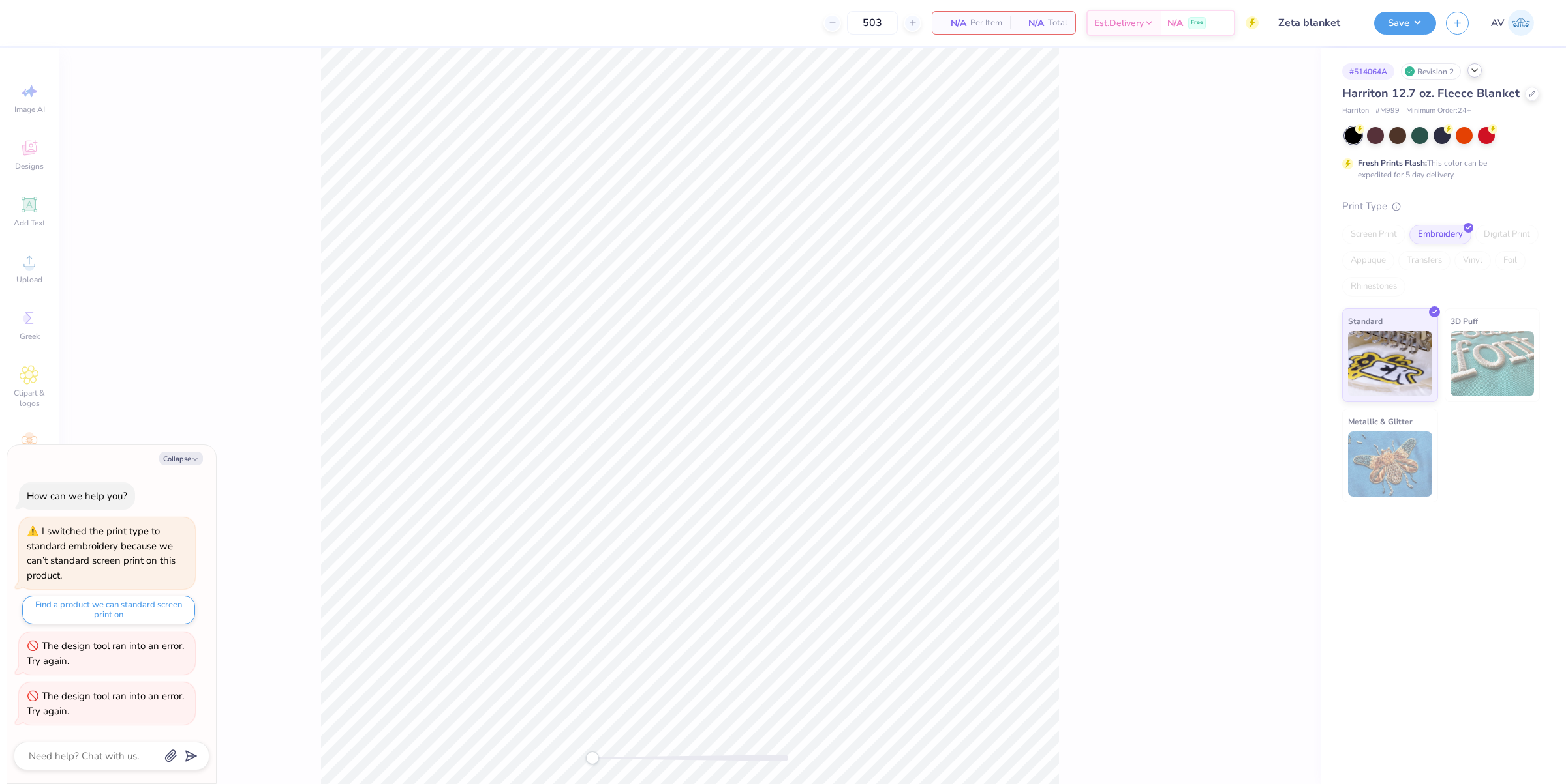
click at [1476, 68] on icon at bounding box center [1475, 70] width 11 height 11
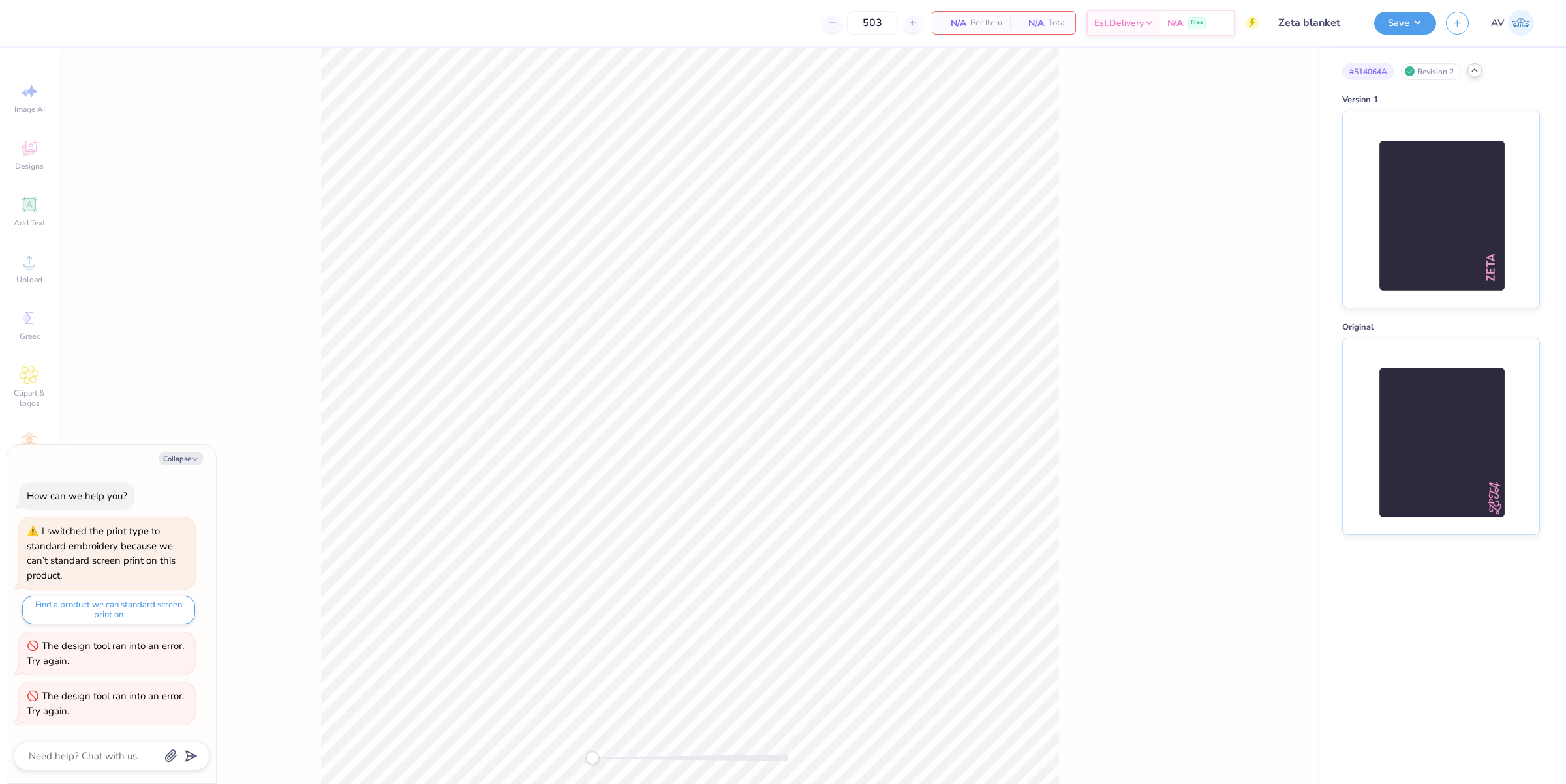
click at [1476, 61] on div "# 514064A Revision 2 Version 1 Original" at bounding box center [1443, 291] width 244 height 487
click at [1476, 68] on icon at bounding box center [1475, 70] width 11 height 11
type textarea "x"
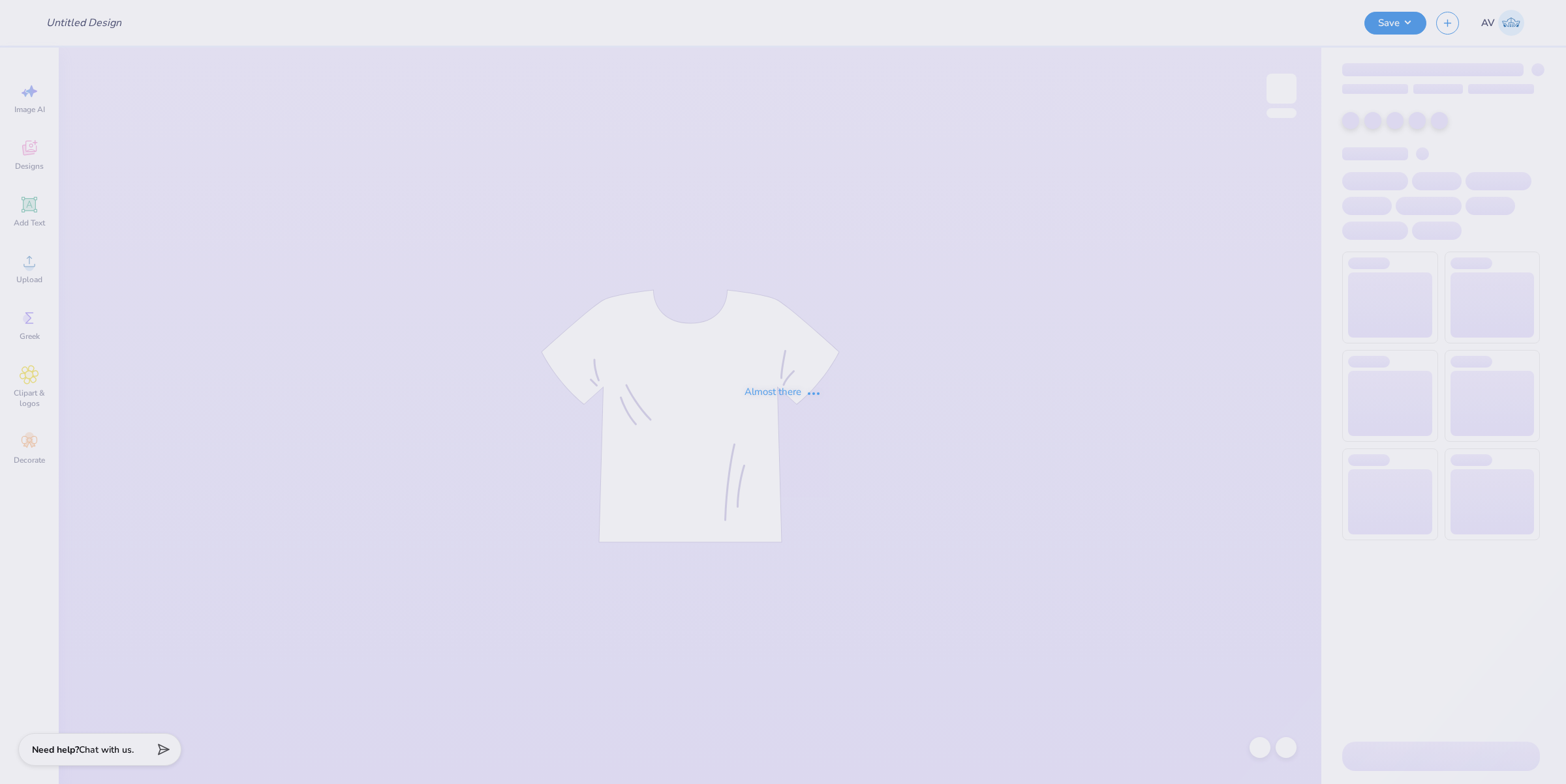
type input "Pi Phi"
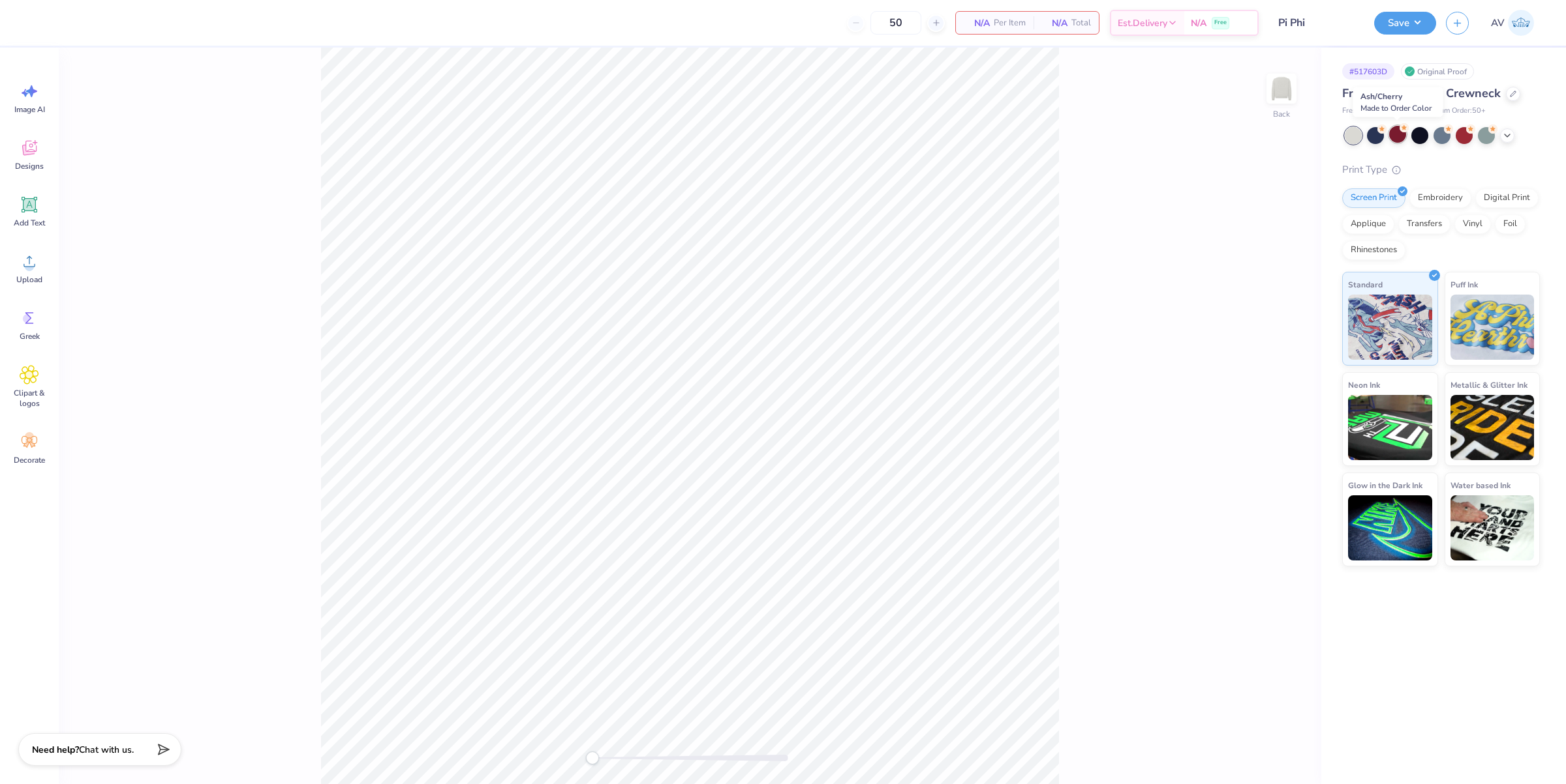
click at [1403, 138] on div at bounding box center [1397, 134] width 17 height 17
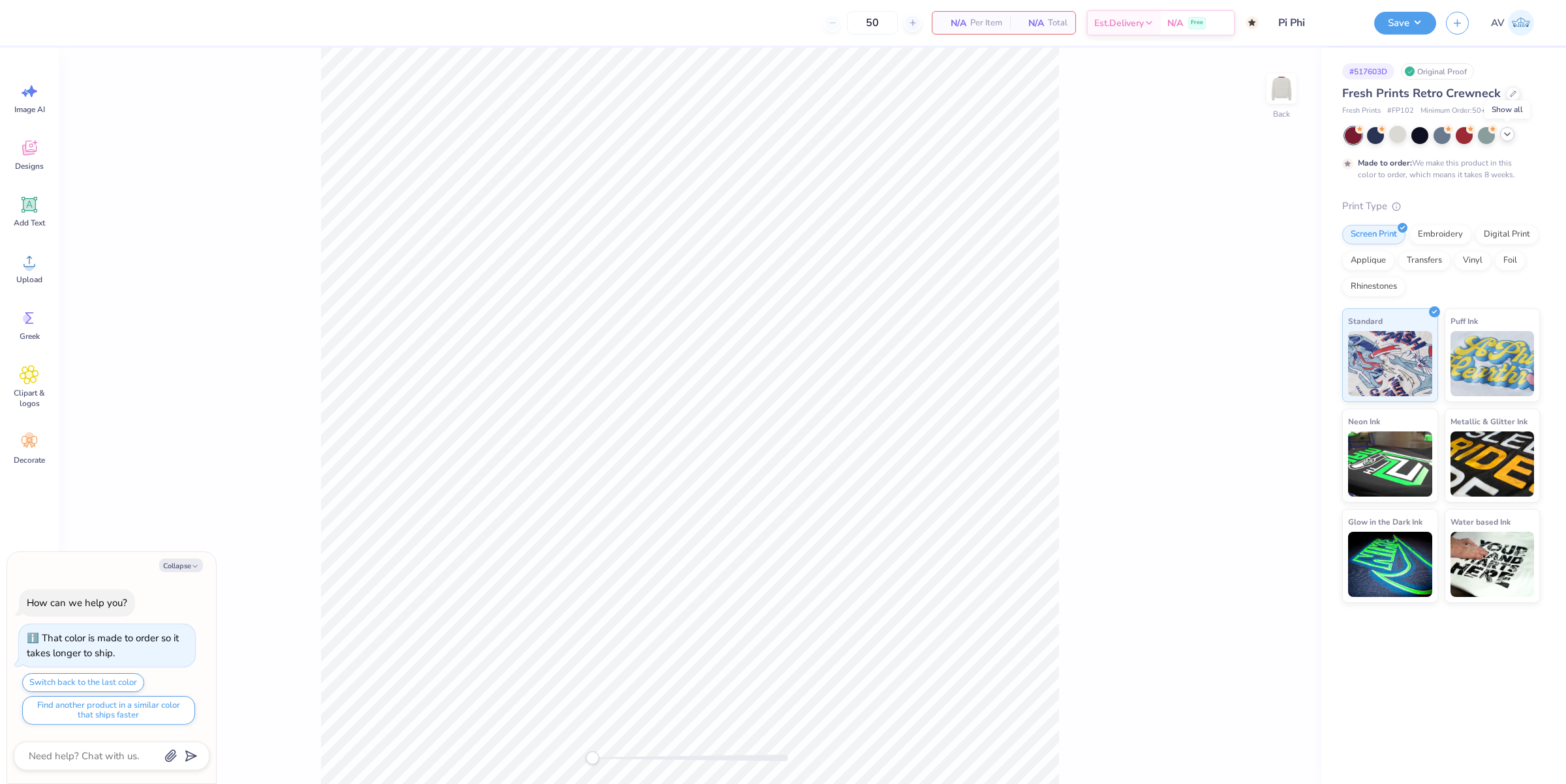
click at [1511, 136] on icon at bounding box center [1506, 134] width 11 height 11
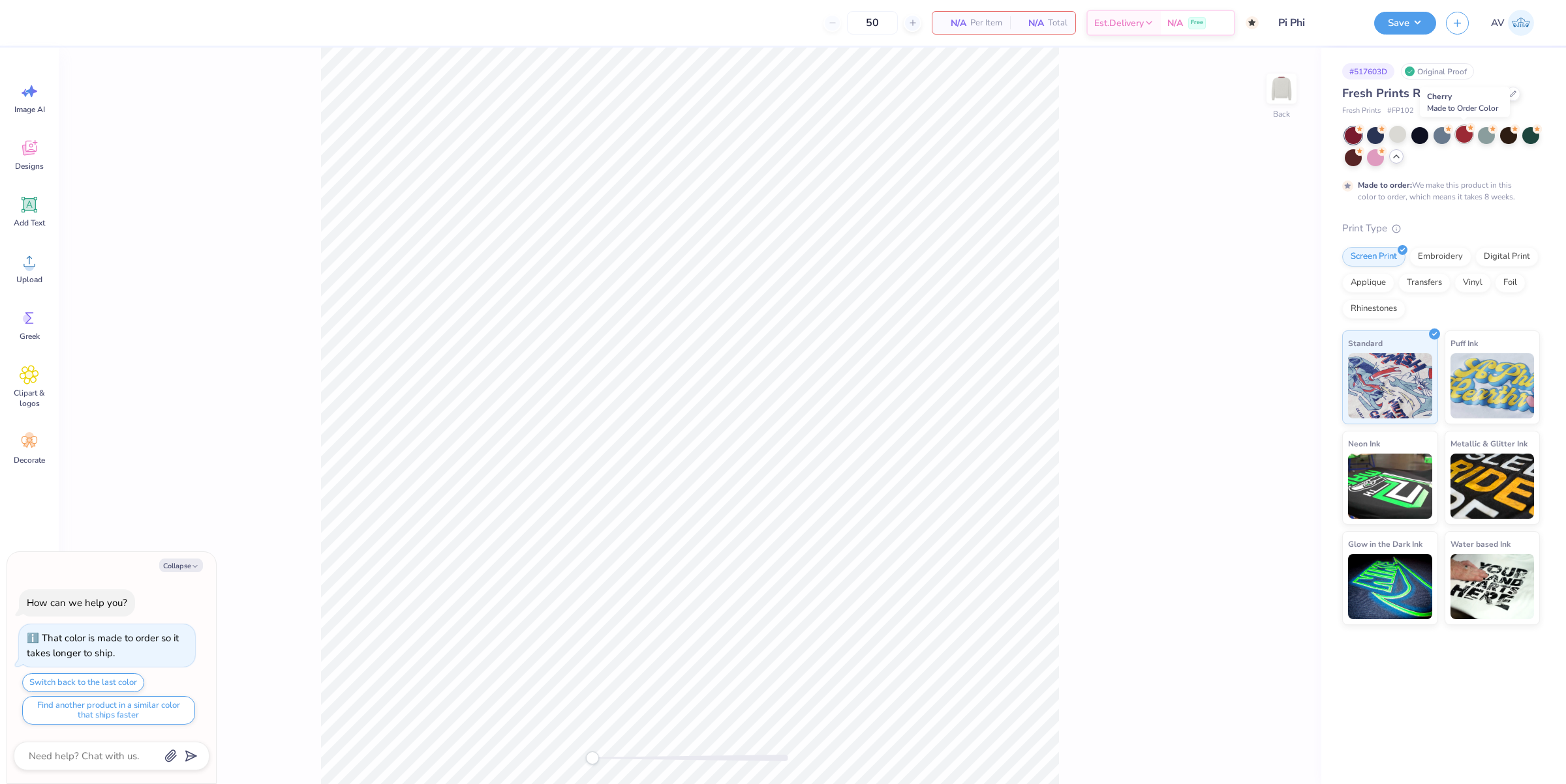
click at [1467, 134] on div at bounding box center [1464, 134] width 17 height 17
click at [1352, 132] on div at bounding box center [1352, 135] width 17 height 17
click at [1426, 137] on div at bounding box center [1419, 134] width 17 height 17
type textarea "x"
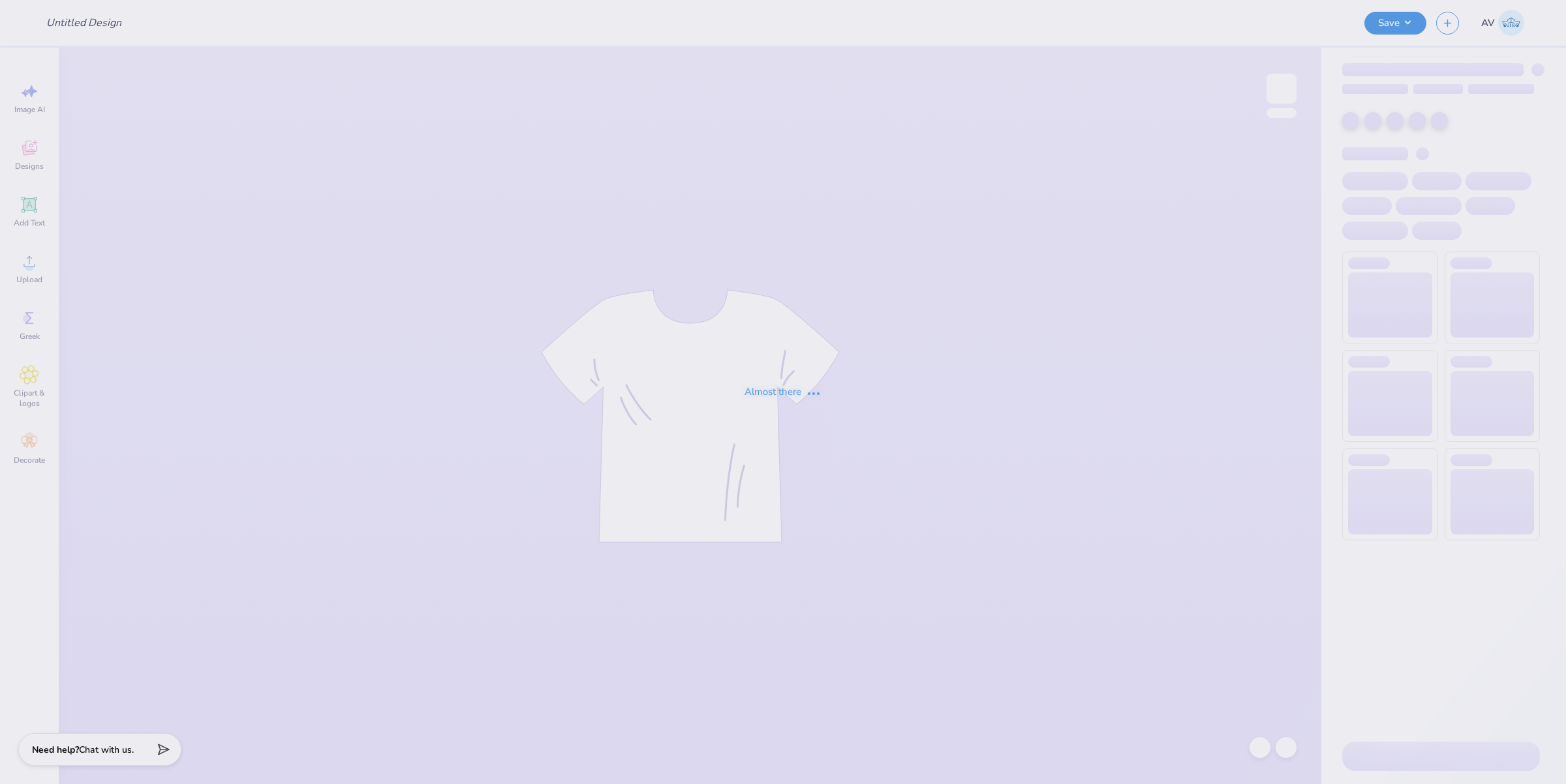
type input "SNA 2025"
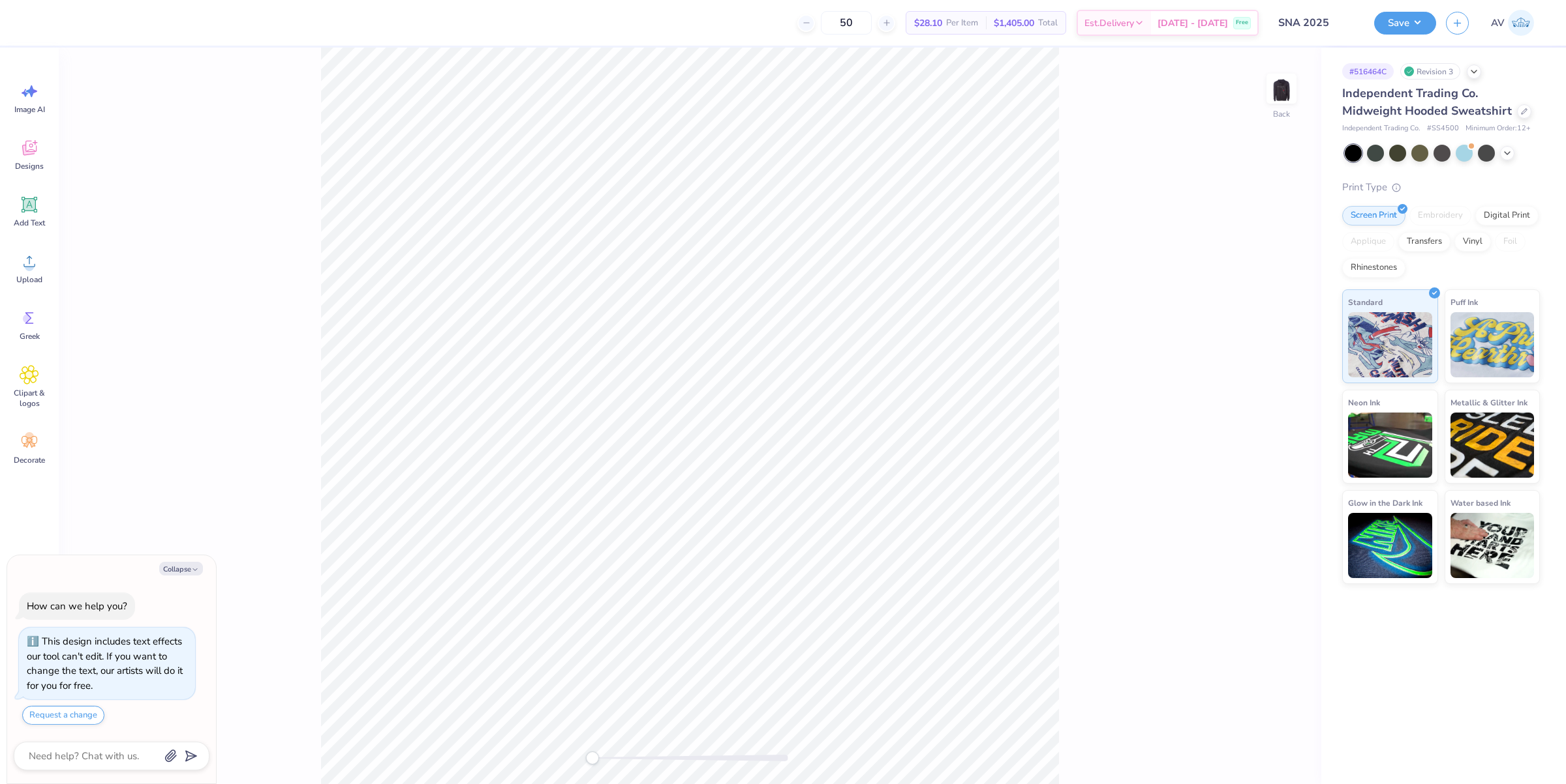
type textarea "x"
